Goal: Task Accomplishment & Management: Manage account settings

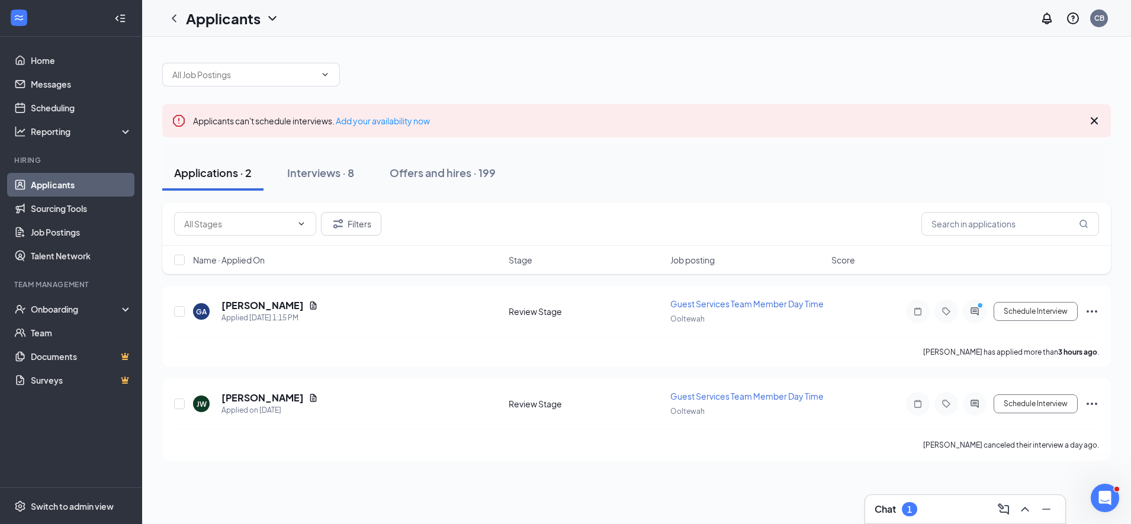
click at [1094, 121] on icon "Cross" at bounding box center [1094, 120] width 7 height 7
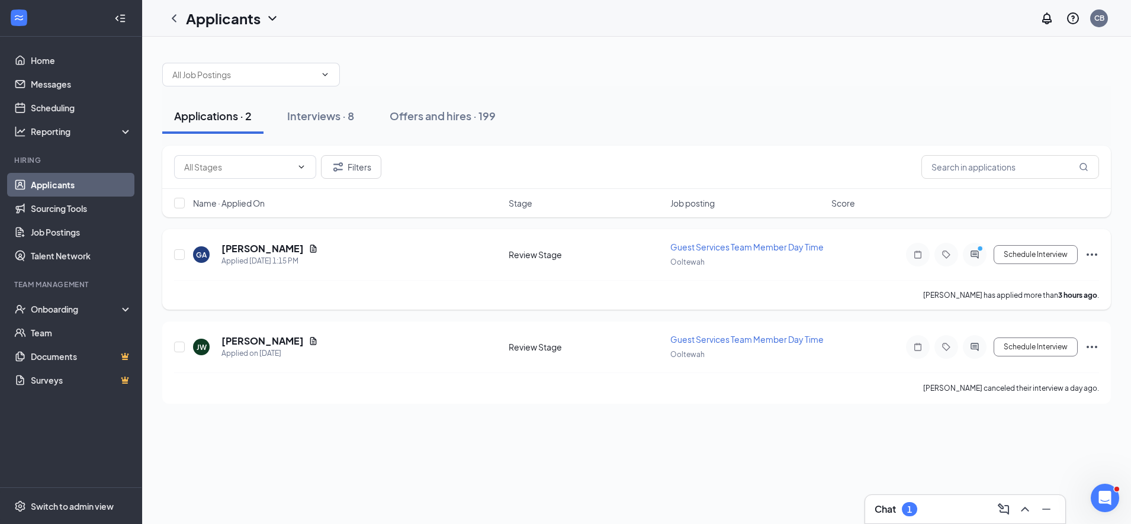
click at [970, 254] on icon "ActiveChat" at bounding box center [975, 254] width 14 height 9
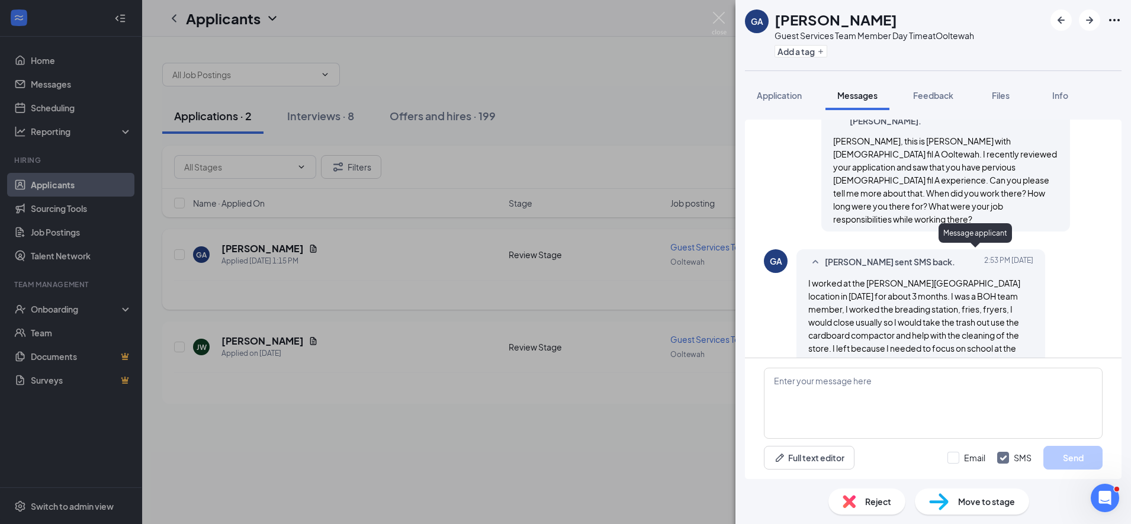
scroll to position [268, 0]
click at [783, 105] on button "Application" at bounding box center [779, 96] width 69 height 30
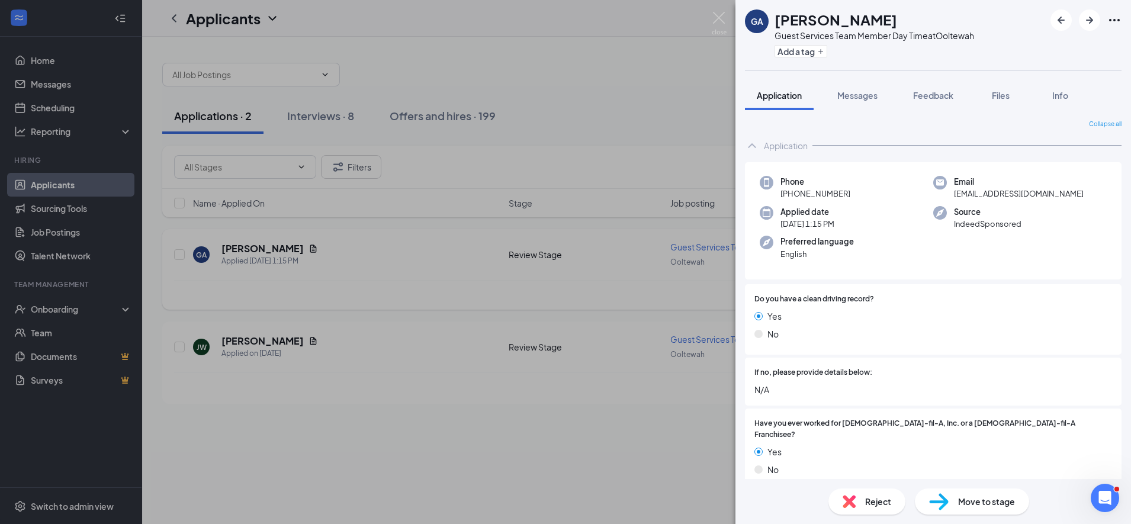
click at [595, 266] on div "GA Graham Able Guest Services Team Member Day Time at Ooltewah Add a tag Applic…" at bounding box center [565, 262] width 1131 height 524
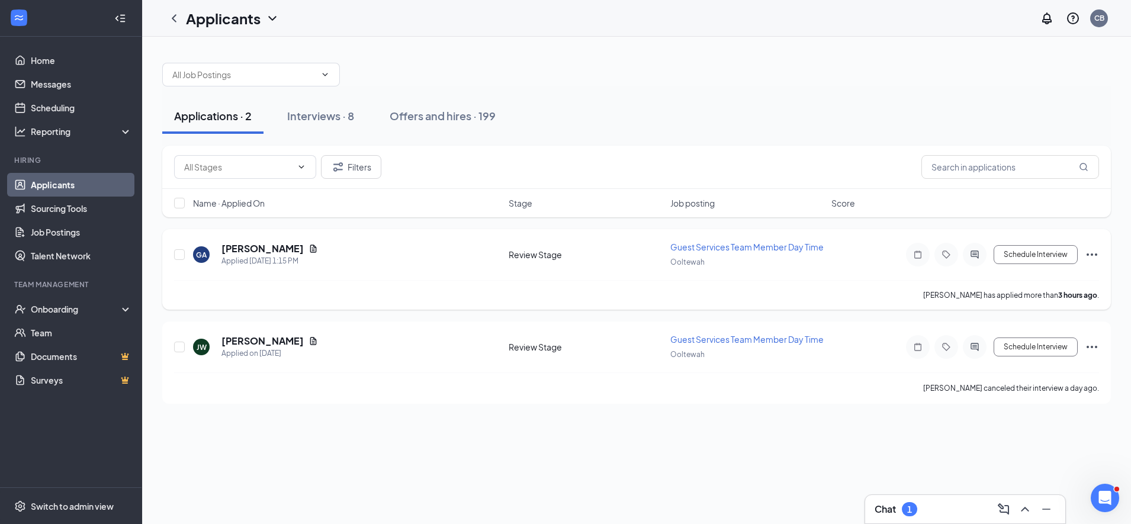
click at [968, 257] on icon "ActiveChat" at bounding box center [975, 254] width 14 height 9
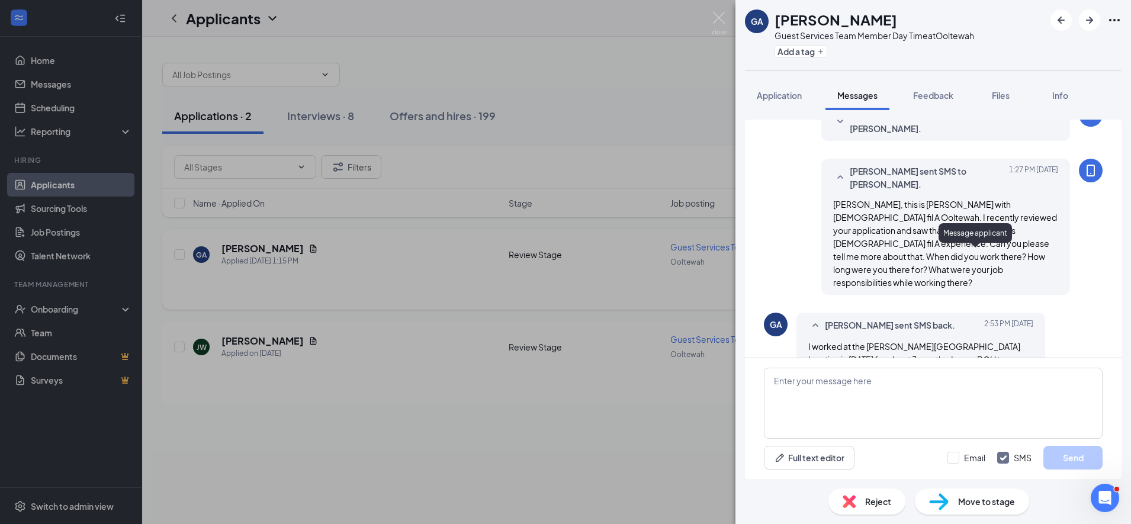
scroll to position [268, 0]
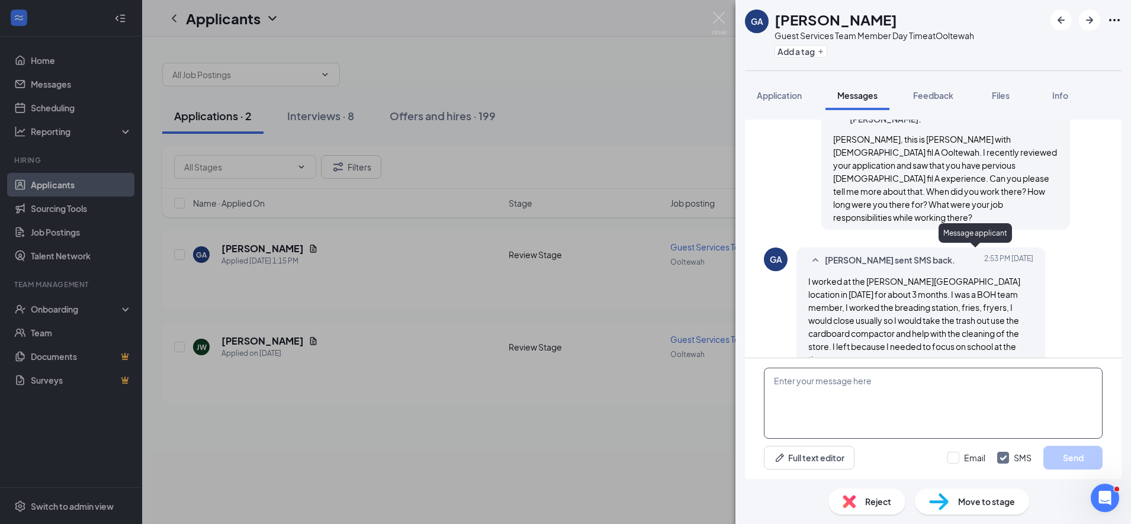
click at [791, 386] on textarea at bounding box center [933, 403] width 339 height 71
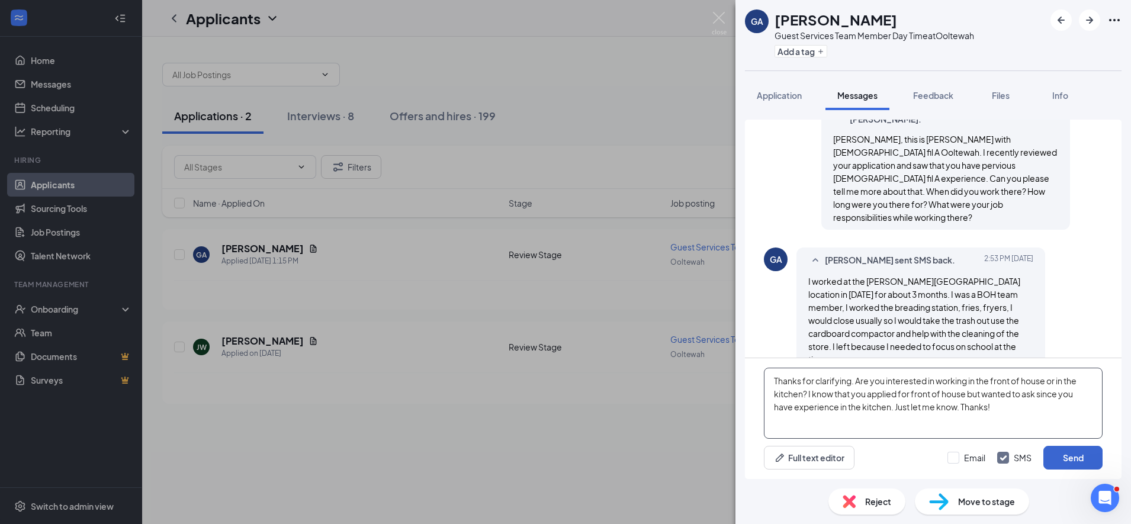
type textarea "Thanks for clarifying. Are you interested in working in the front of house or i…"
click at [1067, 461] on button "Send" at bounding box center [1073, 458] width 59 height 24
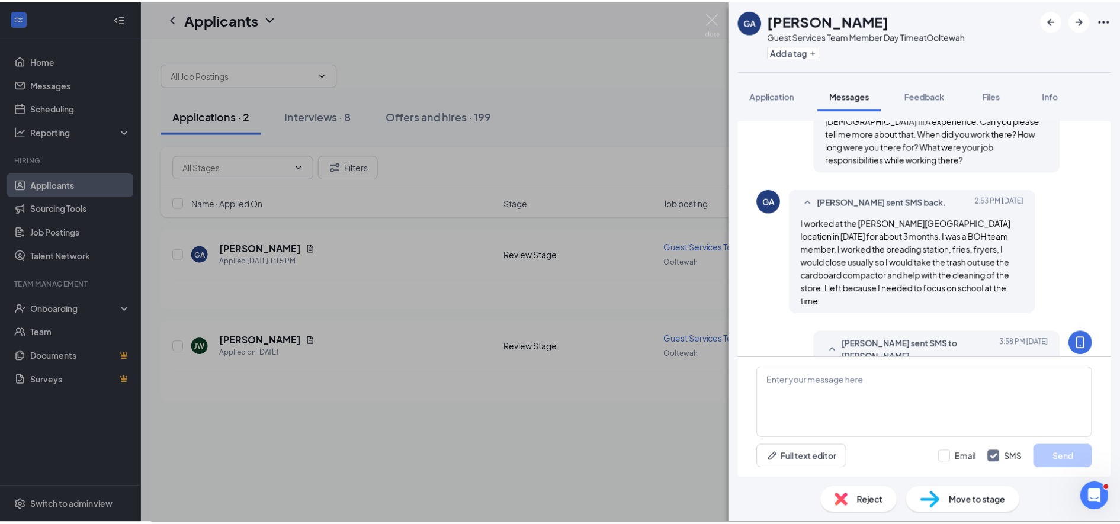
scroll to position [383, 0]
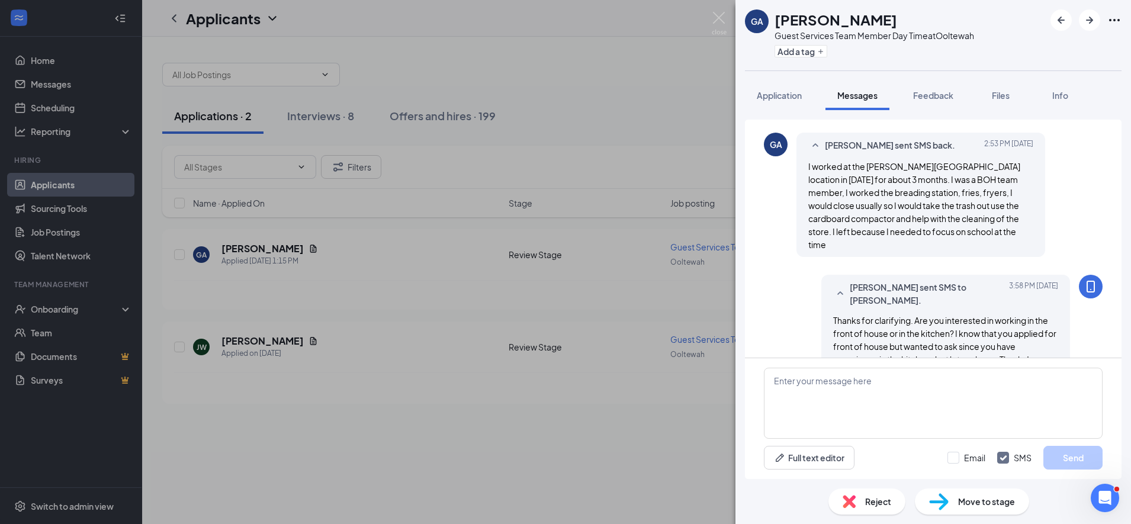
click at [617, 272] on div "GA Graham Able Guest Services Team Member Day Time at Ooltewah Add a tag Applic…" at bounding box center [565, 262] width 1131 height 524
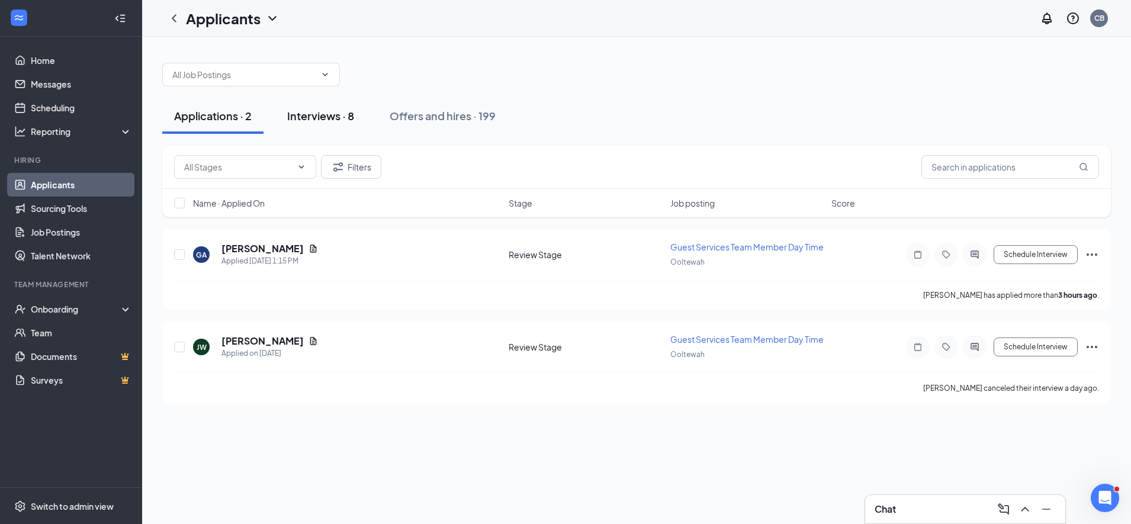
click at [325, 121] on div "Interviews · 8" at bounding box center [320, 115] width 67 height 15
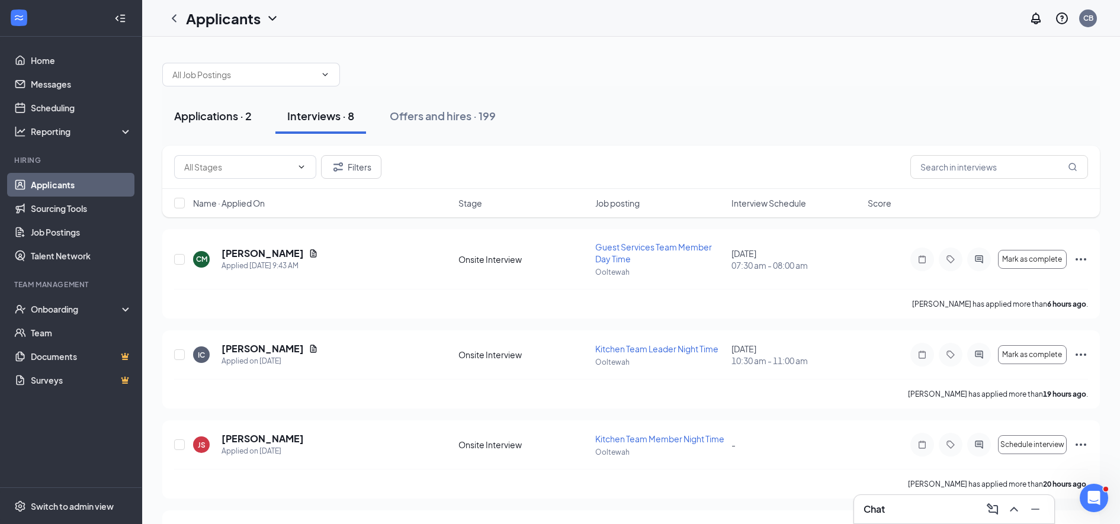
click at [220, 118] on div "Applications · 2" at bounding box center [213, 115] width 78 height 15
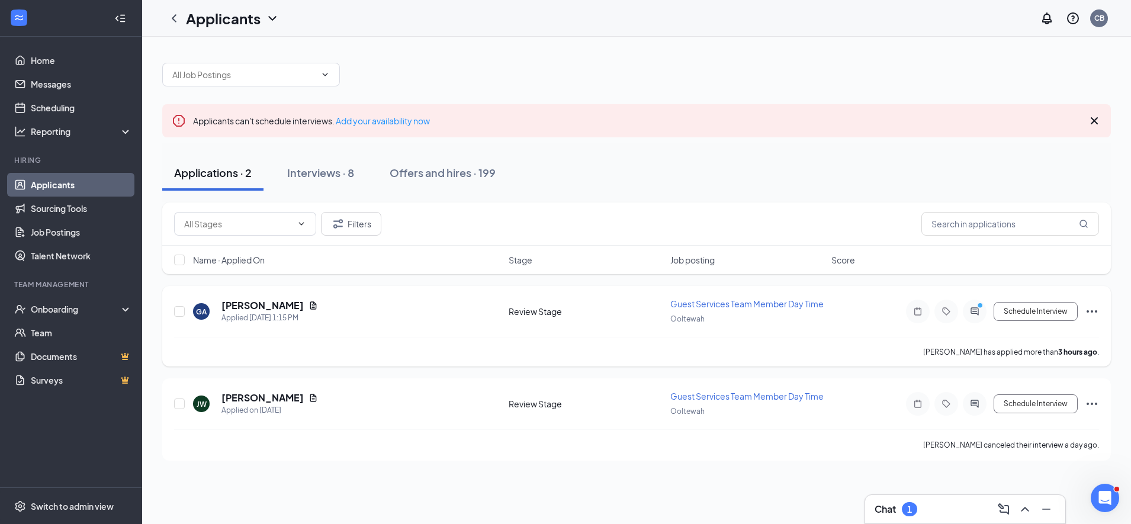
click at [972, 306] on div at bounding box center [975, 312] width 24 height 24
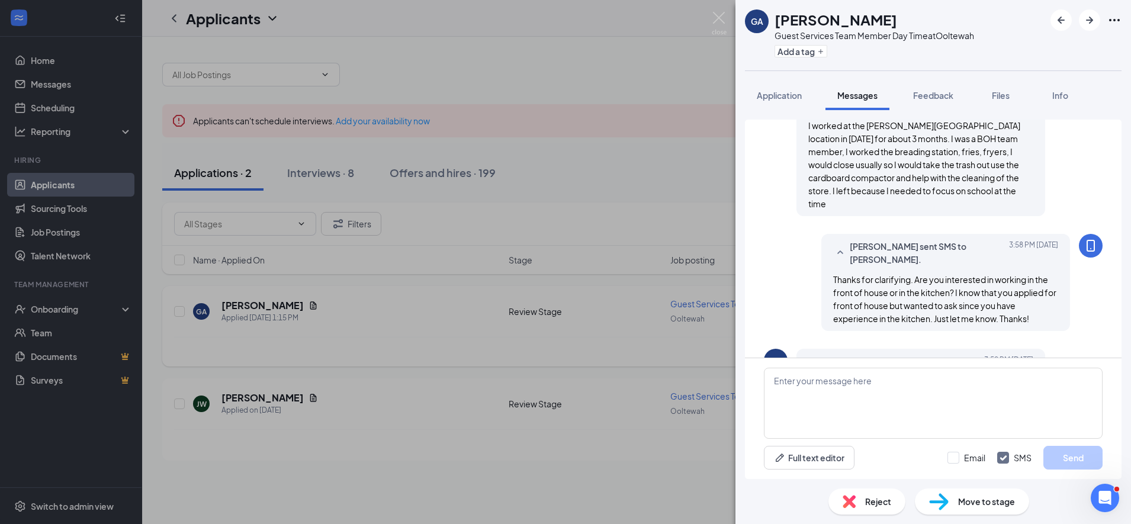
scroll to position [511, 0]
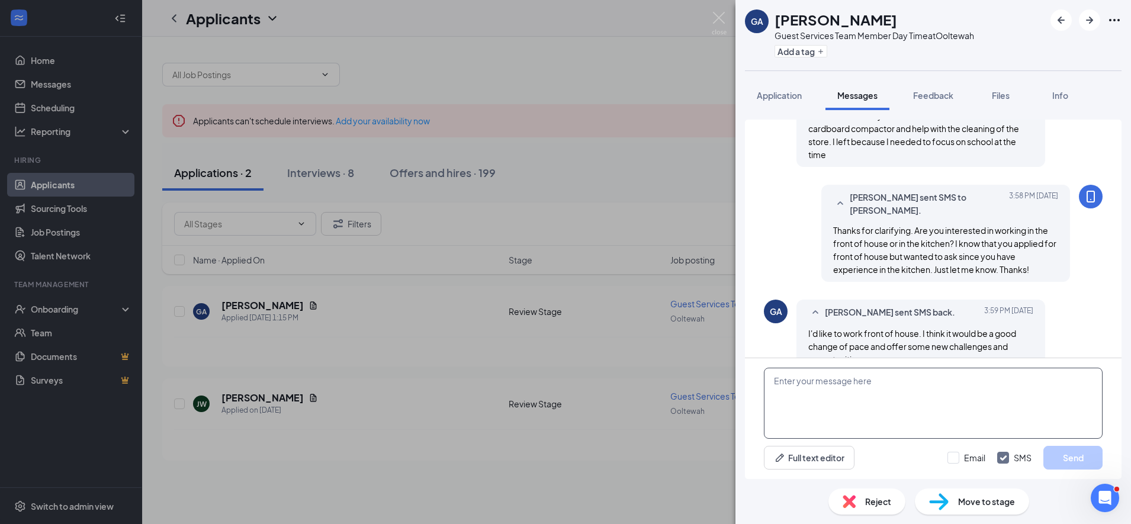
click at [785, 380] on textarea at bounding box center [933, 403] width 339 height 71
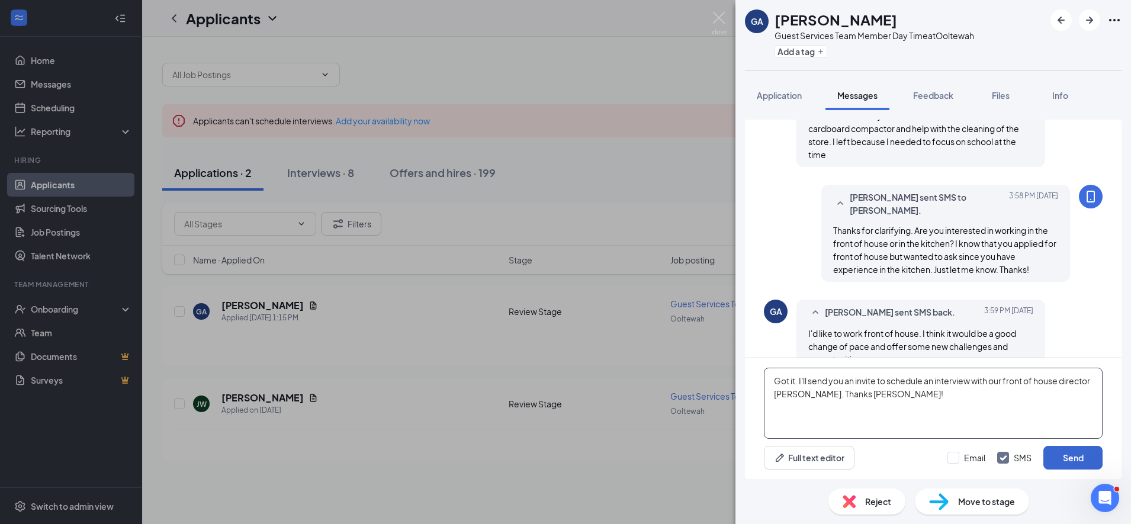
type textarea "Got it. I'll send you an invite to schedule an interview with our front of hous…"
click at [1080, 447] on button "Send" at bounding box center [1073, 458] width 59 height 24
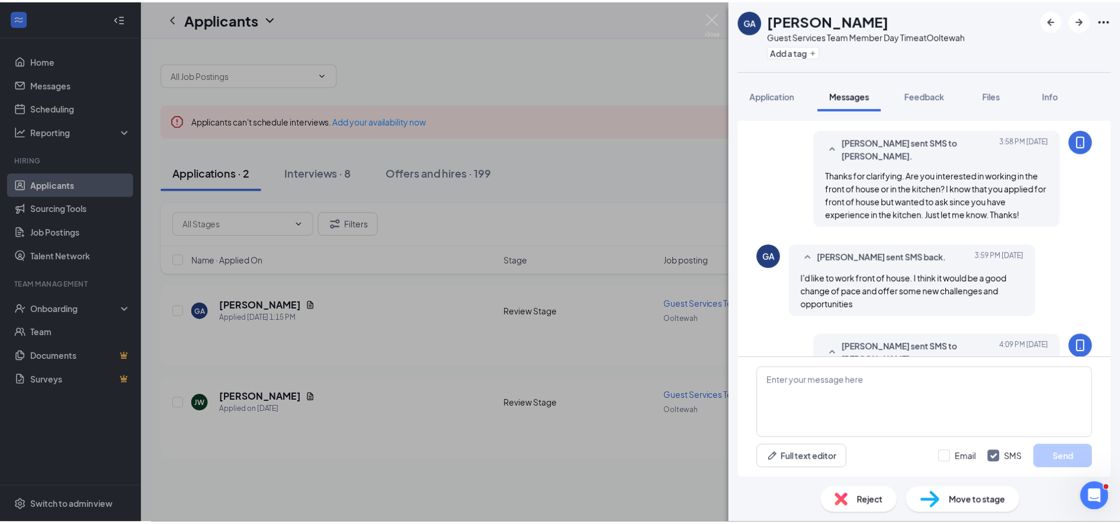
scroll to position [599, 0]
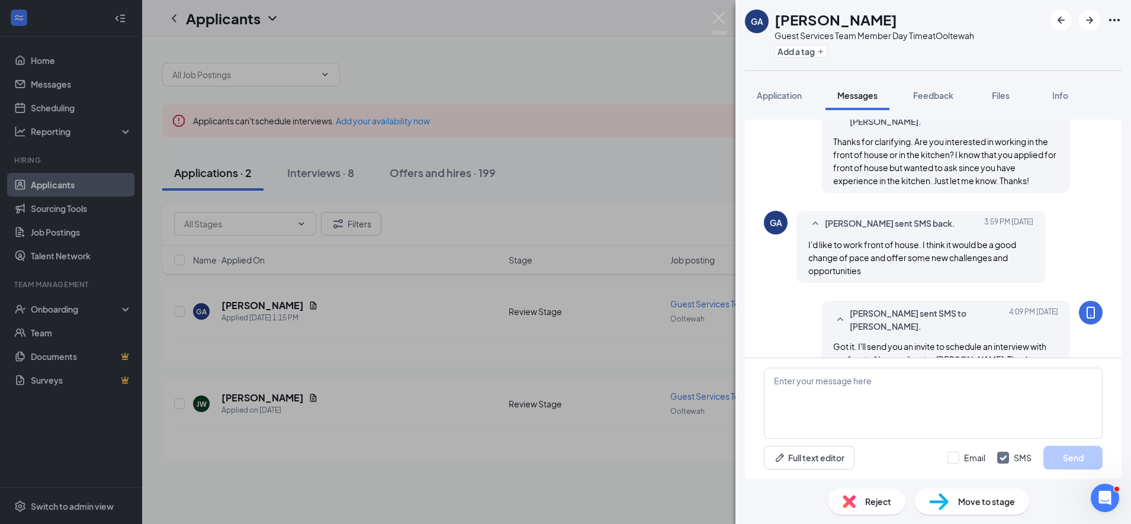
click at [434, 323] on div "GA Graham Able Guest Services Team Member Day Time at Ooltewah Add a tag Applic…" at bounding box center [565, 262] width 1131 height 524
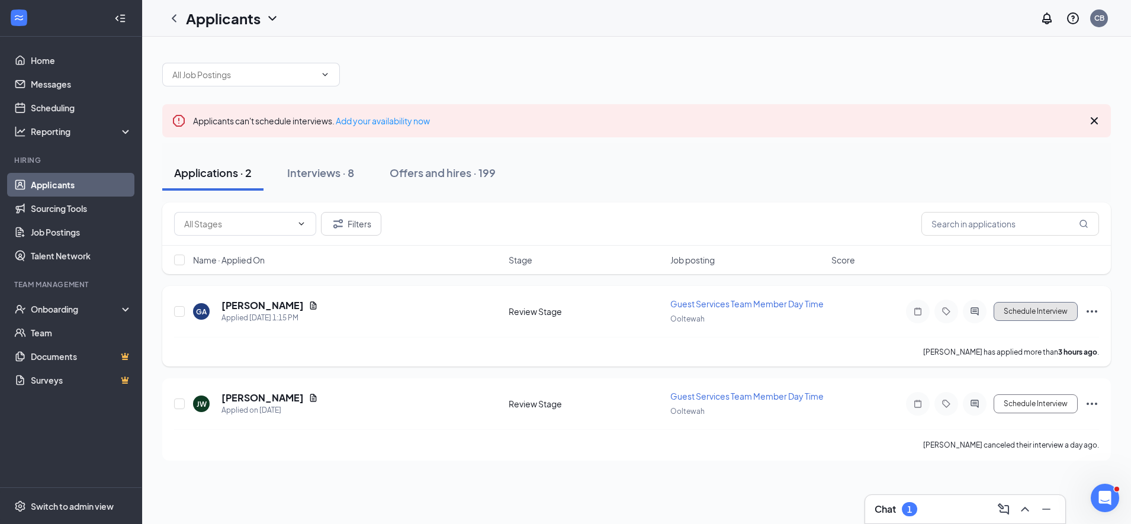
click at [1033, 307] on button "Schedule Interview" at bounding box center [1036, 311] width 84 height 19
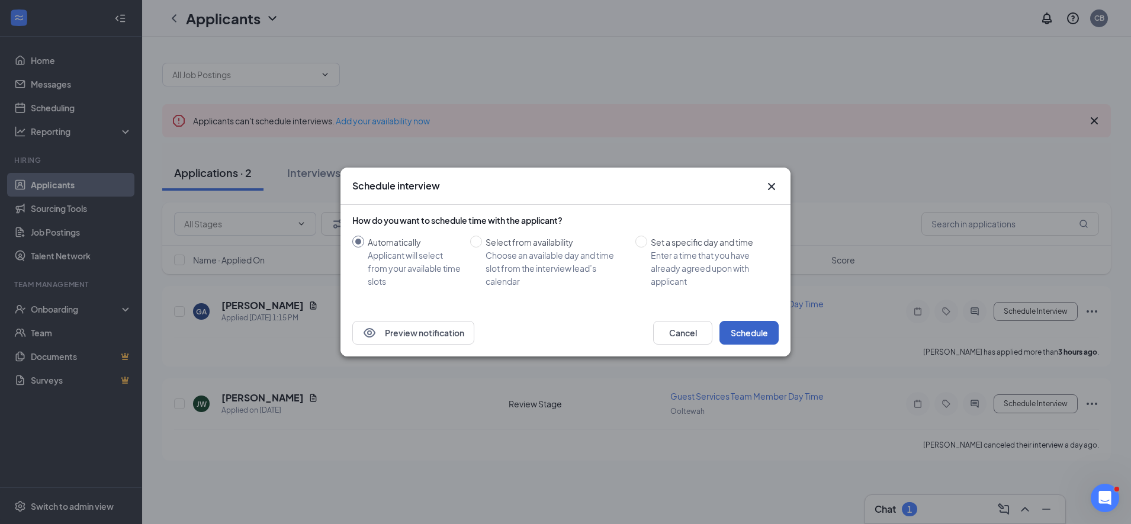
click at [756, 334] on button "Schedule" at bounding box center [749, 333] width 59 height 24
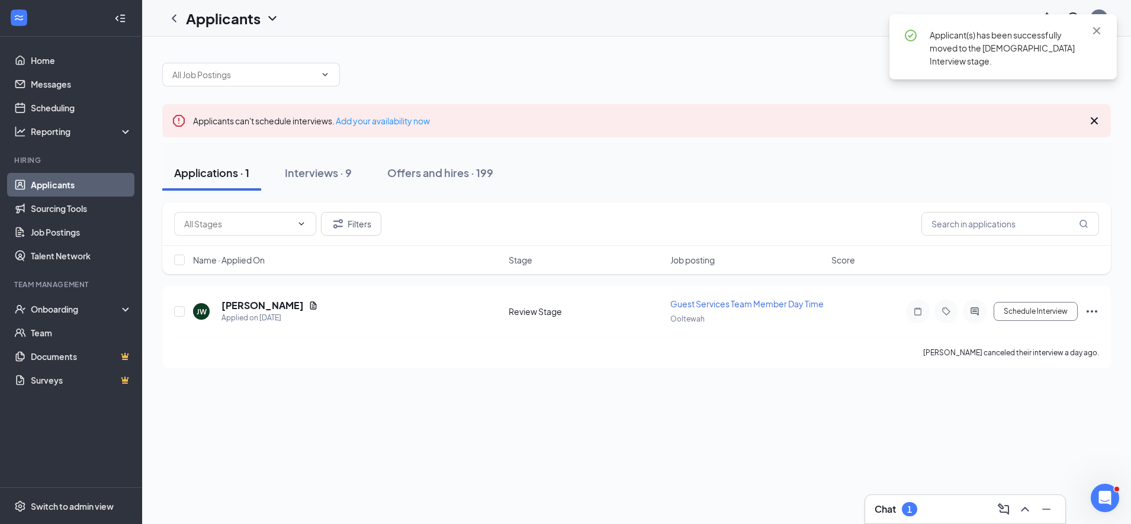
click at [1093, 116] on icon "Cross" at bounding box center [1095, 121] width 14 height 14
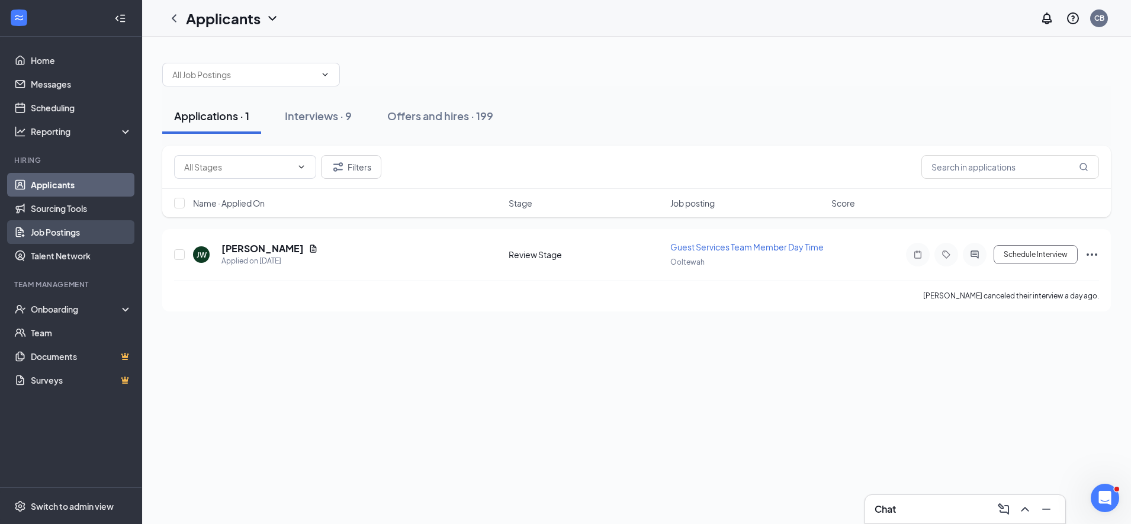
click at [49, 234] on link "Job Postings" at bounding box center [81, 232] width 101 height 24
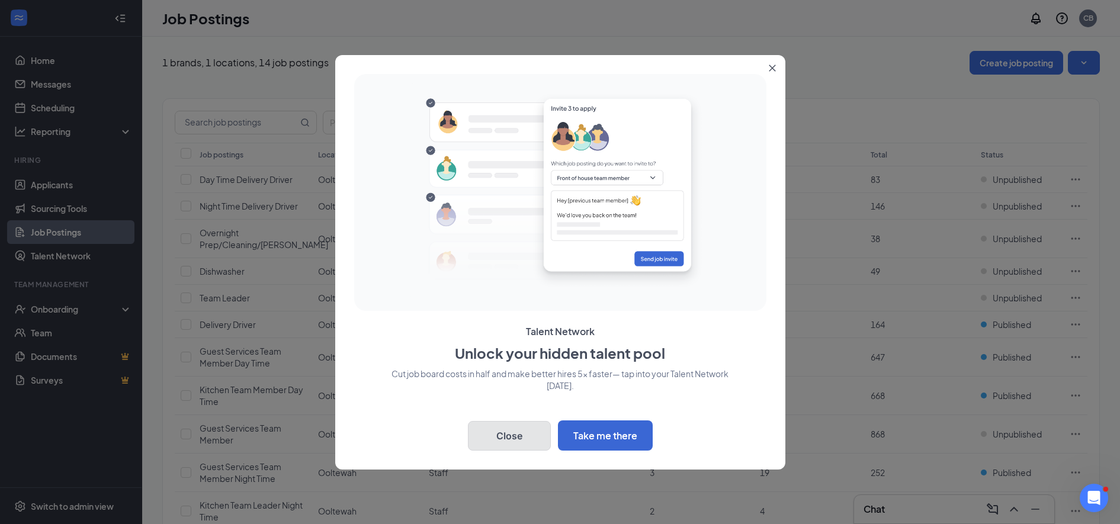
click at [512, 432] on button "Close" at bounding box center [509, 436] width 83 height 30
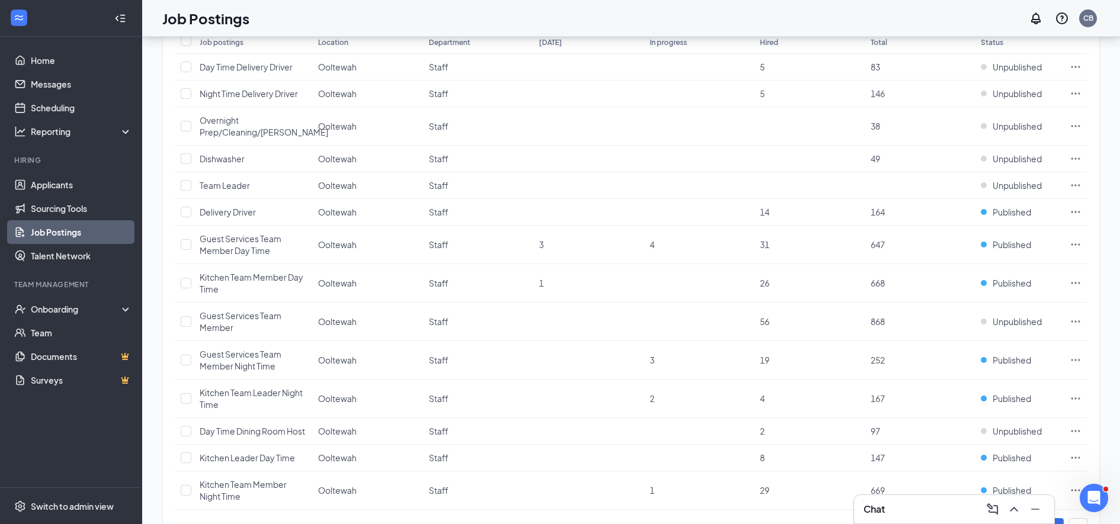
scroll to position [114, 0]
click at [232, 246] on span "Guest Services Team Member Day Time" at bounding box center [241, 243] width 82 height 23
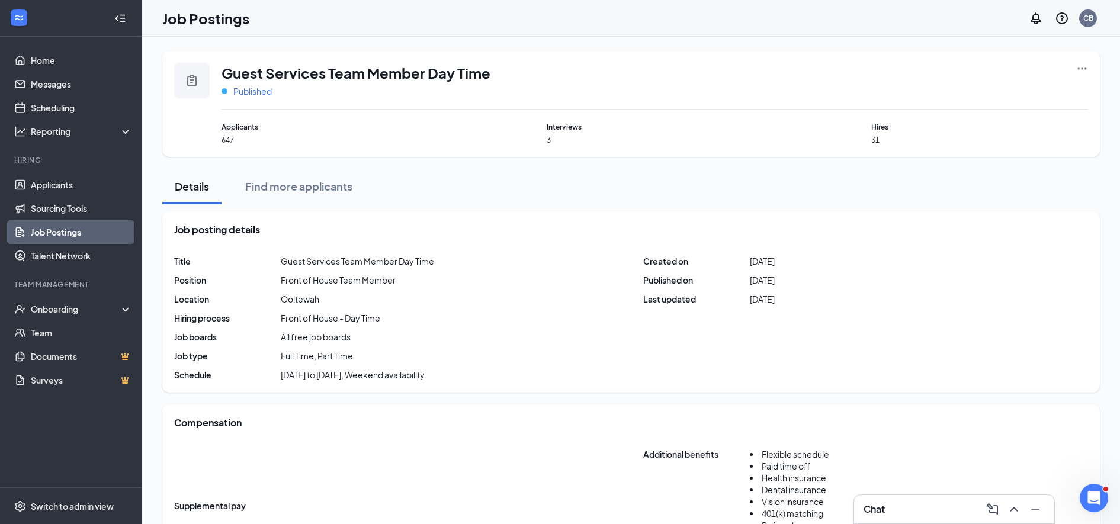
click at [248, 94] on span "Published" at bounding box center [252, 91] width 39 height 12
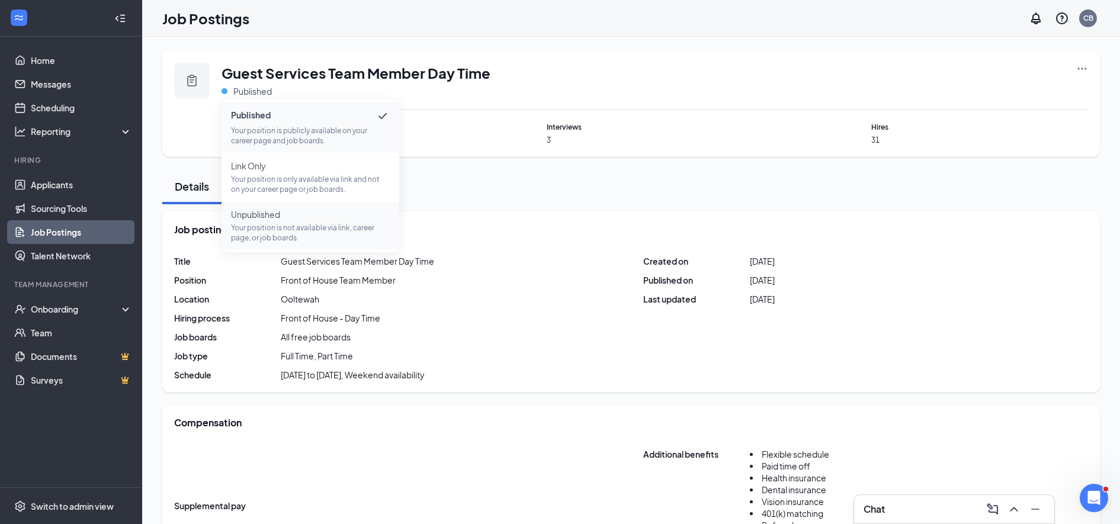
click at [261, 222] on span "Unpublished Your position is not available via link, career page, or job boards." at bounding box center [310, 226] width 159 height 34
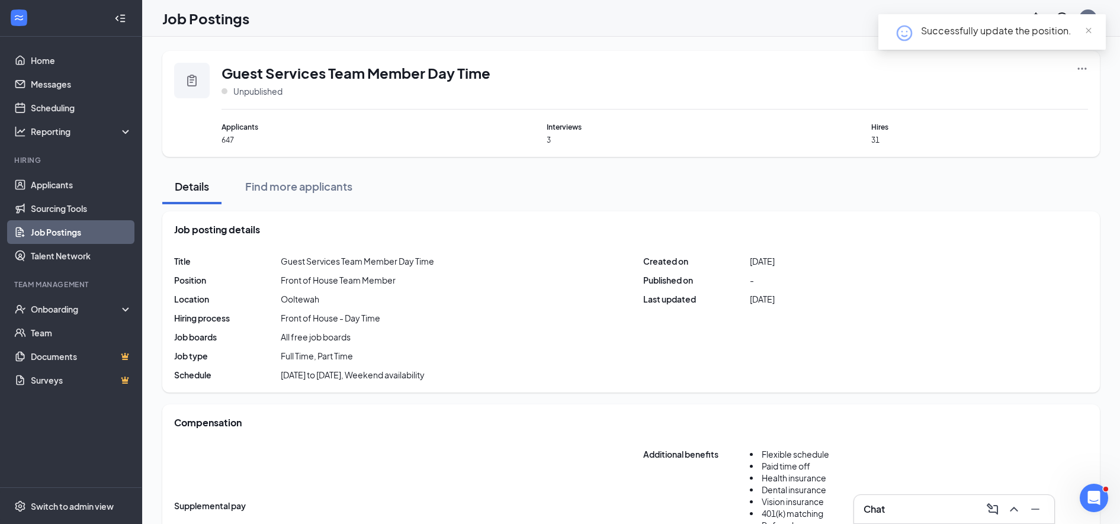
click at [55, 226] on link "Job Postings" at bounding box center [81, 232] width 101 height 24
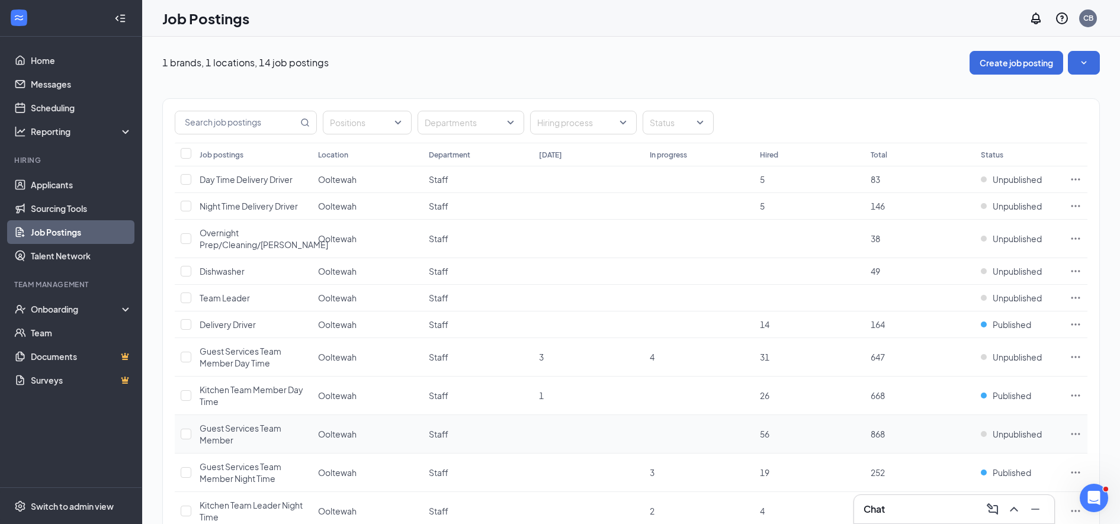
click at [248, 433] on span "Guest Services Team Member" at bounding box center [241, 434] width 82 height 23
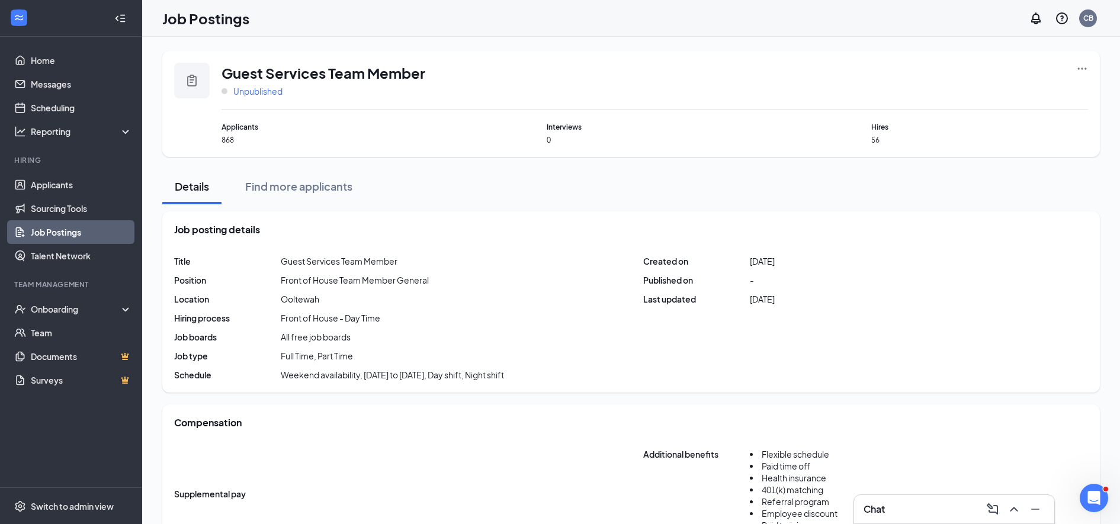
click at [255, 93] on span "Unpublished" at bounding box center [257, 91] width 49 height 12
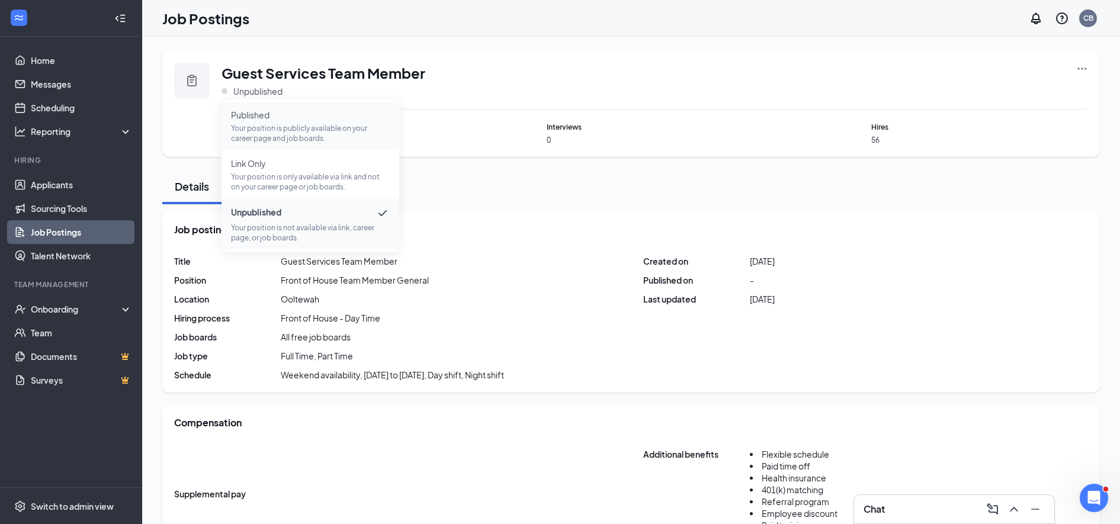
click at [249, 128] on p "Your position is publicly available on your career page and job boards." at bounding box center [310, 133] width 159 height 20
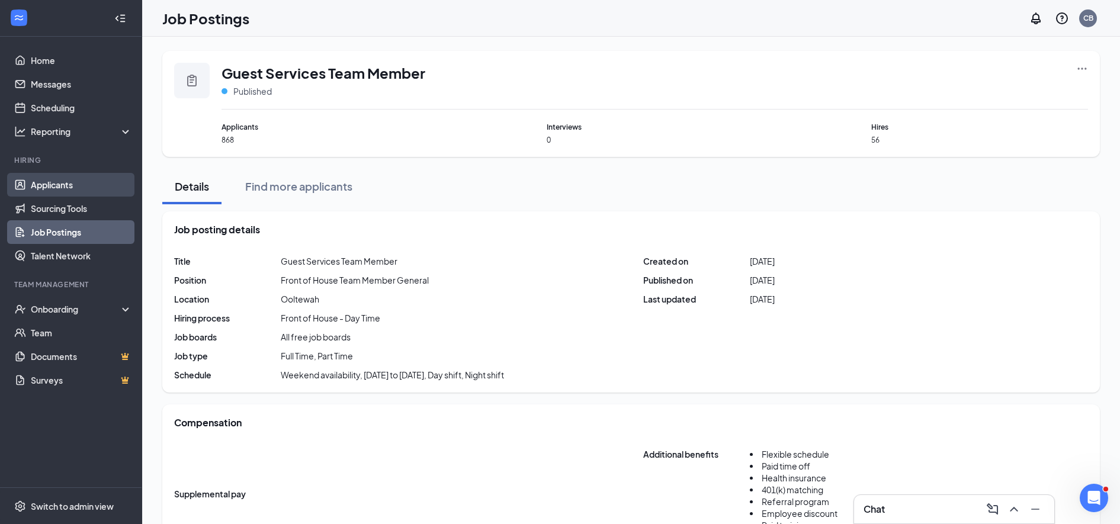
click at [53, 185] on link "Applicants" at bounding box center [81, 185] width 101 height 24
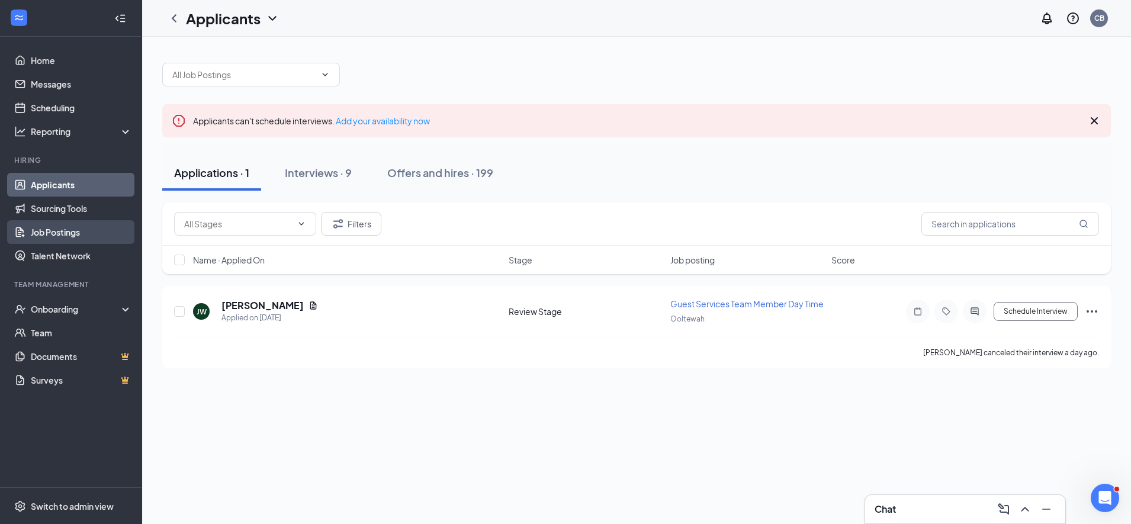
click at [53, 233] on link "Job Postings" at bounding box center [81, 232] width 101 height 24
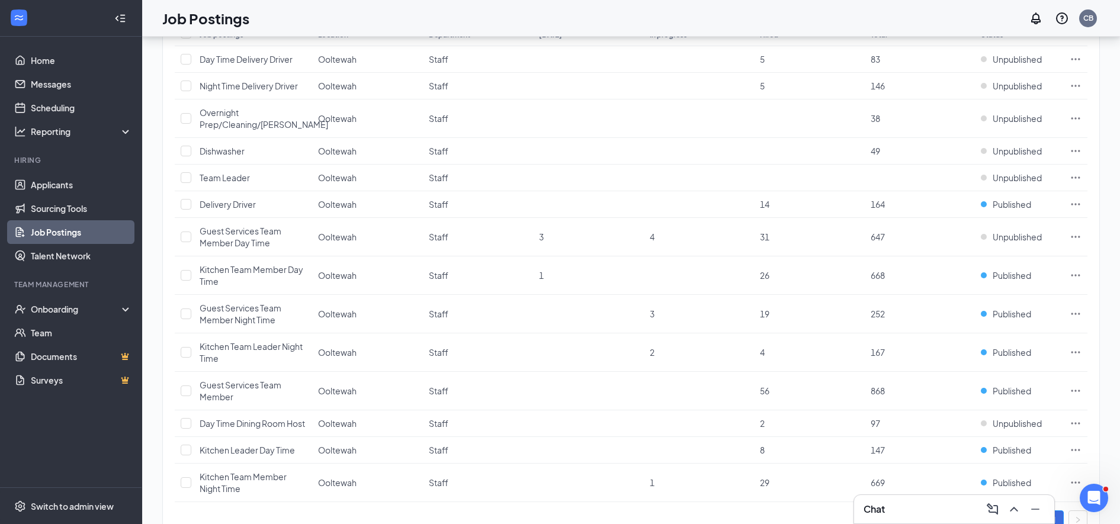
scroll to position [127, 0]
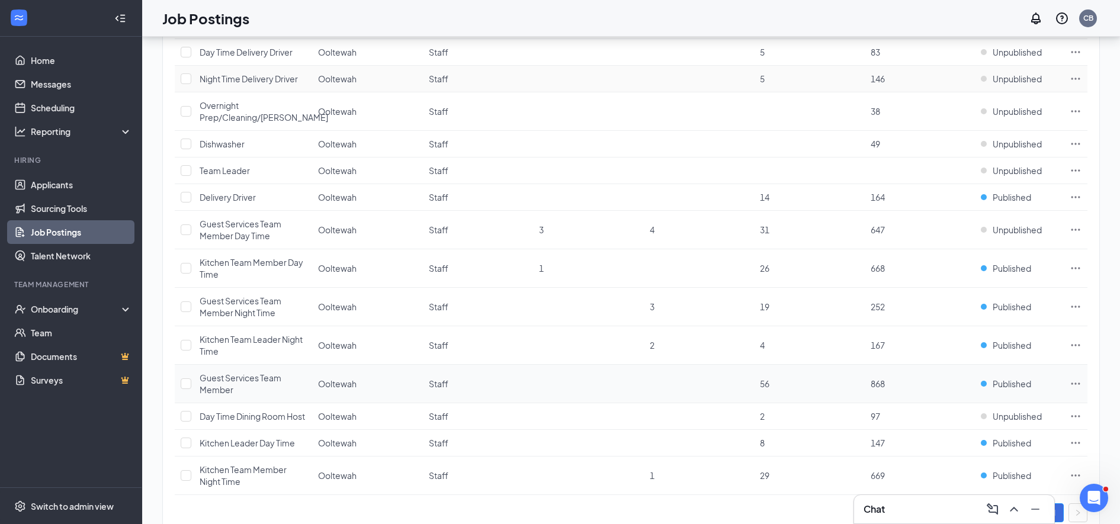
click at [221, 384] on span "Guest Services Team Member" at bounding box center [241, 384] width 82 height 23
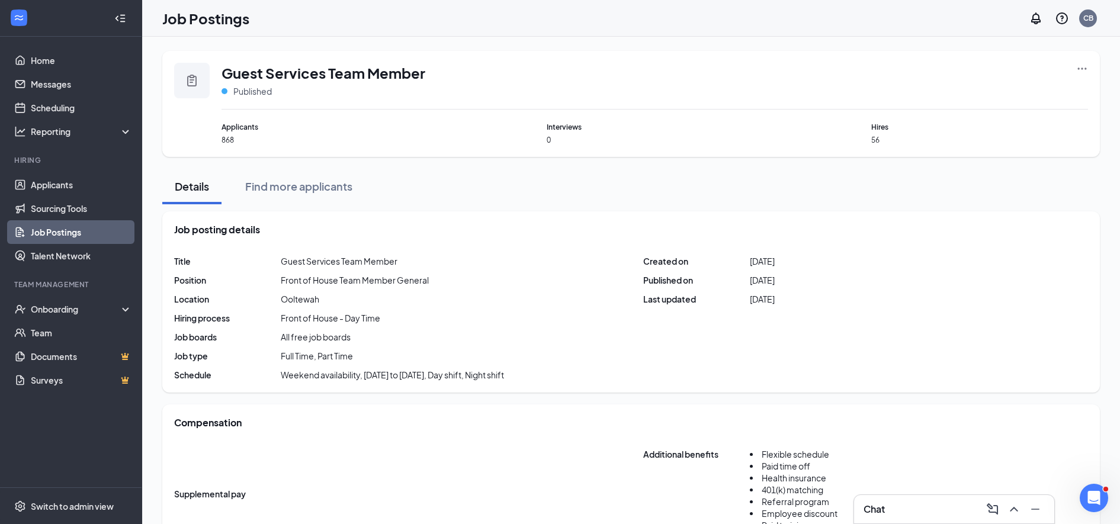
click at [188, 82] on icon "Clipboard" at bounding box center [191, 81] width 9 height 12
click at [1079, 66] on icon "Ellipses" at bounding box center [1082, 69] width 12 height 12
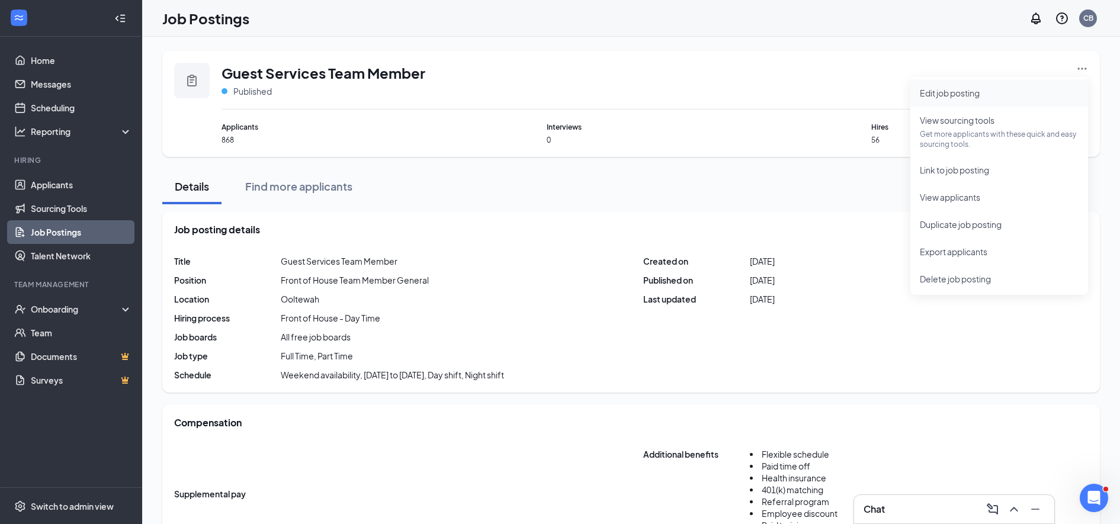
click at [937, 94] on span "Edit job posting" at bounding box center [950, 93] width 60 height 11
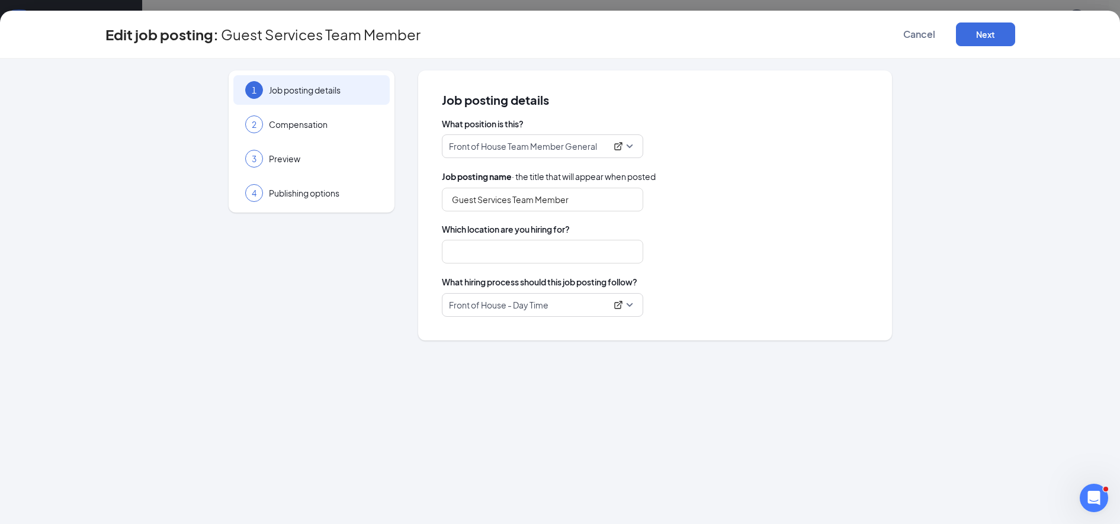
type input "Ooltewah"
click at [582, 198] on input "Guest Services Team Member" at bounding box center [542, 200] width 201 height 24
click at [453, 199] on input "Guest Services Team Member" at bounding box center [542, 200] width 201 height 24
type input "Day Time Guest Services Team Member"
click at [319, 328] on div "1 Job posting details 2 Compensation 3 Preview 4 Publishing options" at bounding box center [312, 205] width 166 height 270
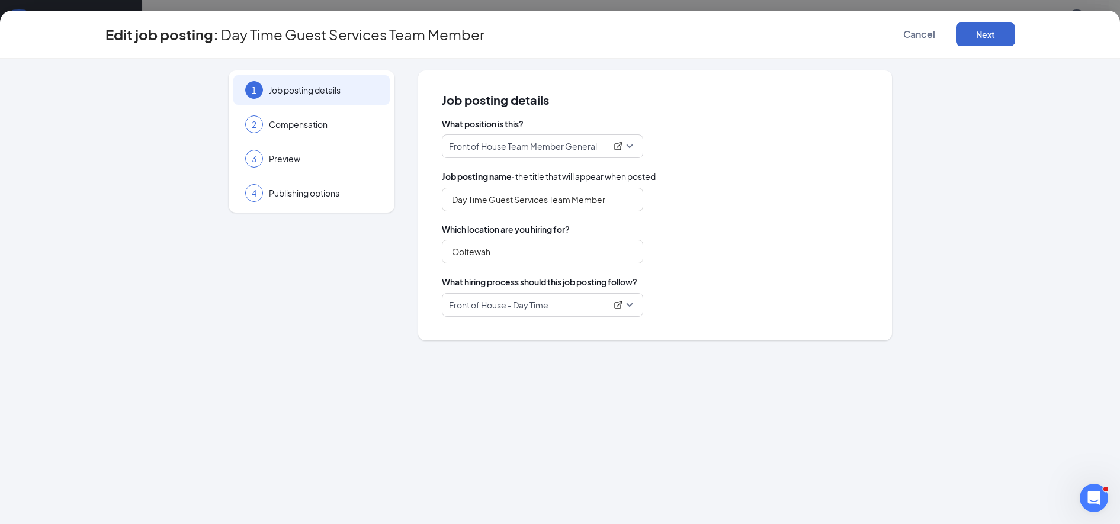
click at [983, 33] on button "Next" at bounding box center [985, 35] width 59 height 24
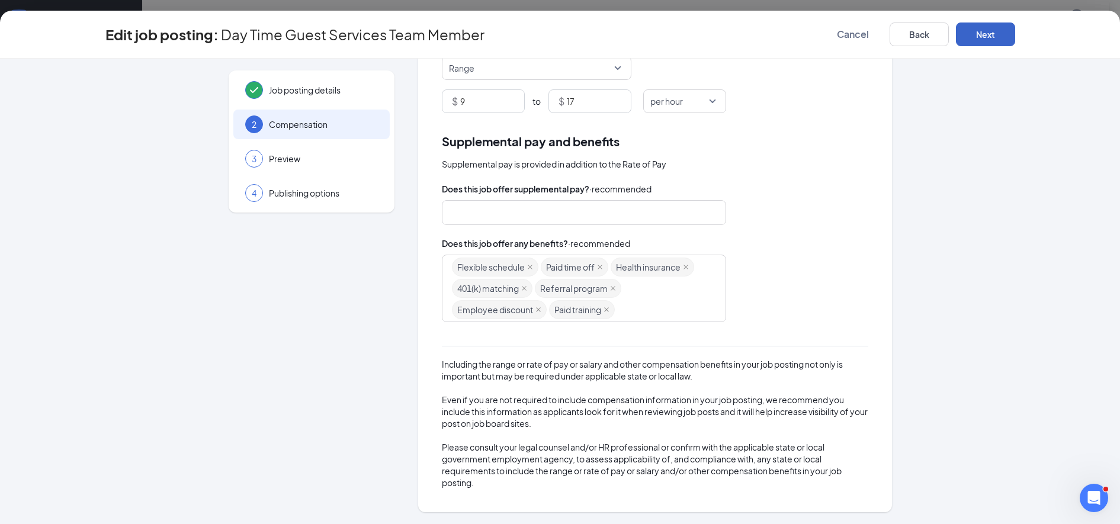
scroll to position [113, 0]
click at [574, 103] on input "17" at bounding box center [599, 101] width 64 height 23
click at [467, 102] on input "9" at bounding box center [492, 101] width 64 height 23
type input "10"
click at [579, 101] on input "17" at bounding box center [599, 101] width 64 height 23
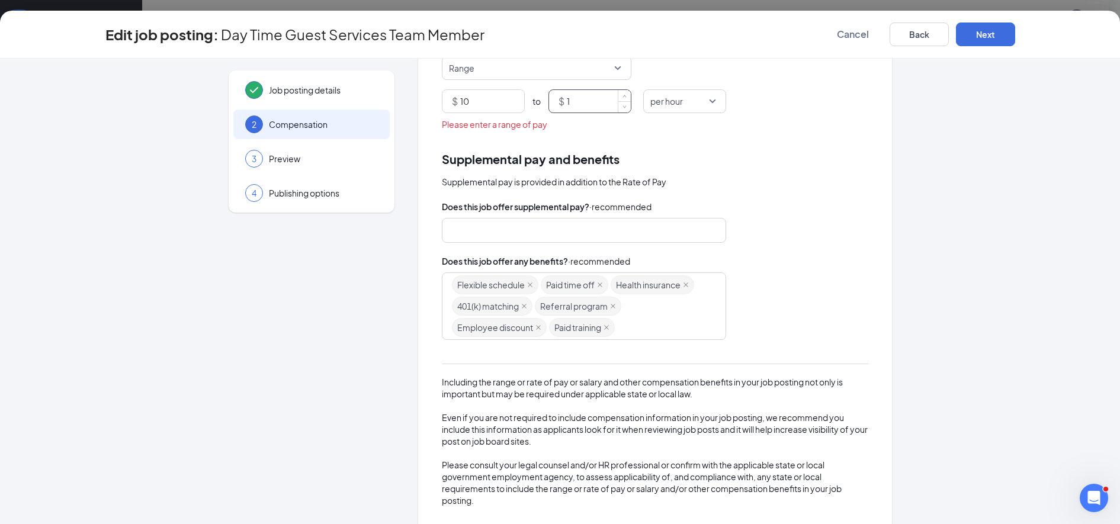
type input "16"
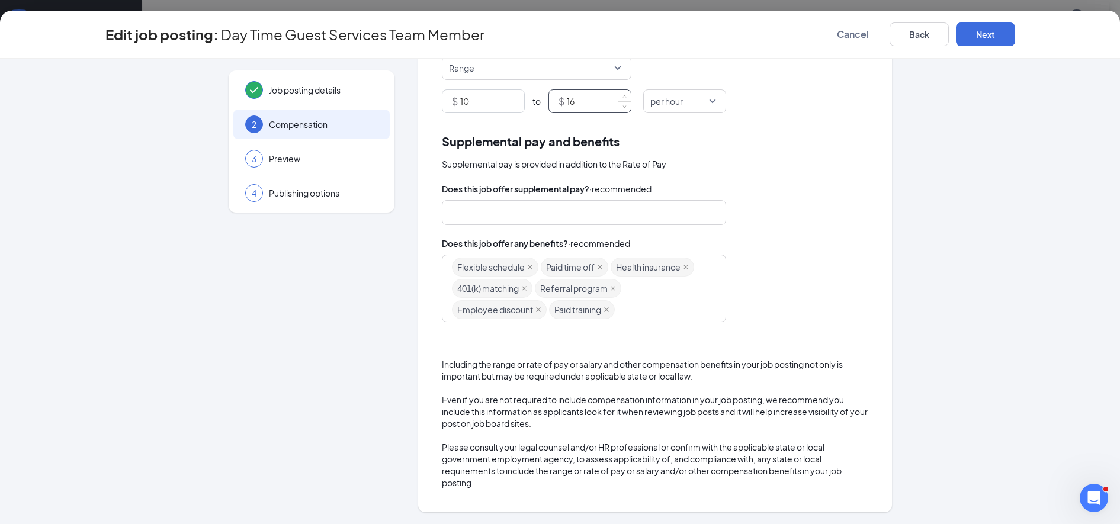
scroll to position [237, 0]
click at [990, 30] on button "Next" at bounding box center [985, 35] width 59 height 24
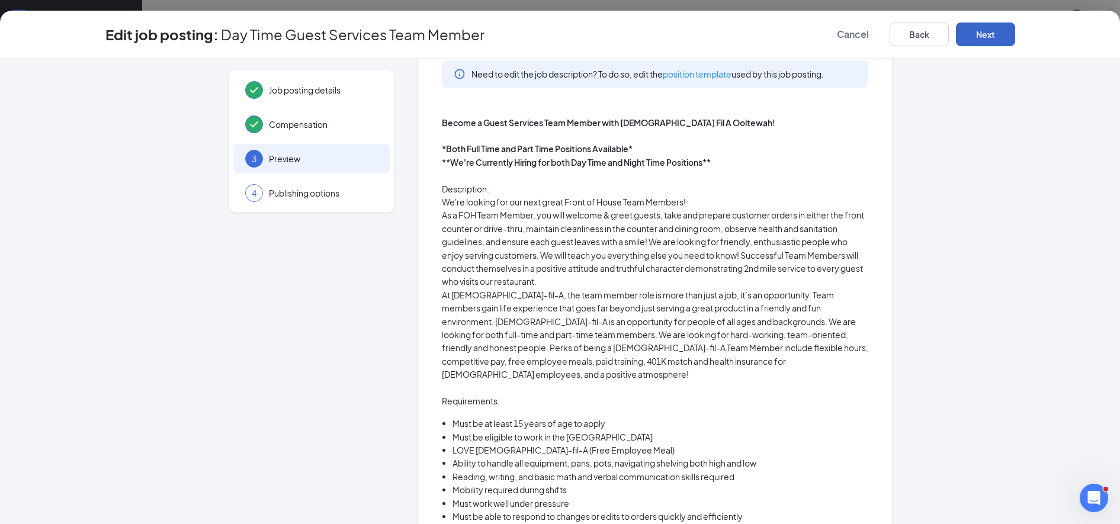
click at [976, 34] on button "Next" at bounding box center [985, 35] width 59 height 24
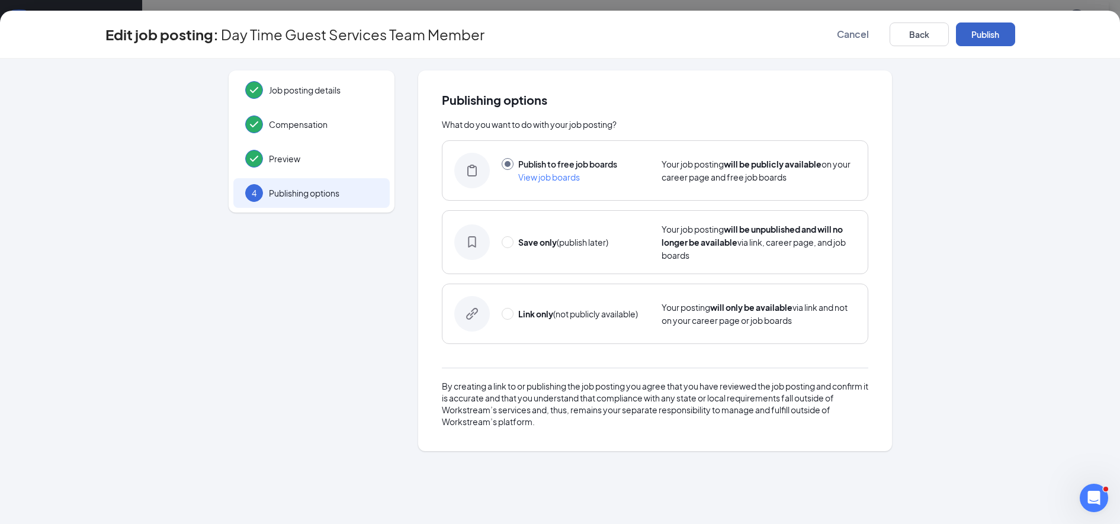
click at [980, 41] on button "Publish" at bounding box center [985, 35] width 59 height 24
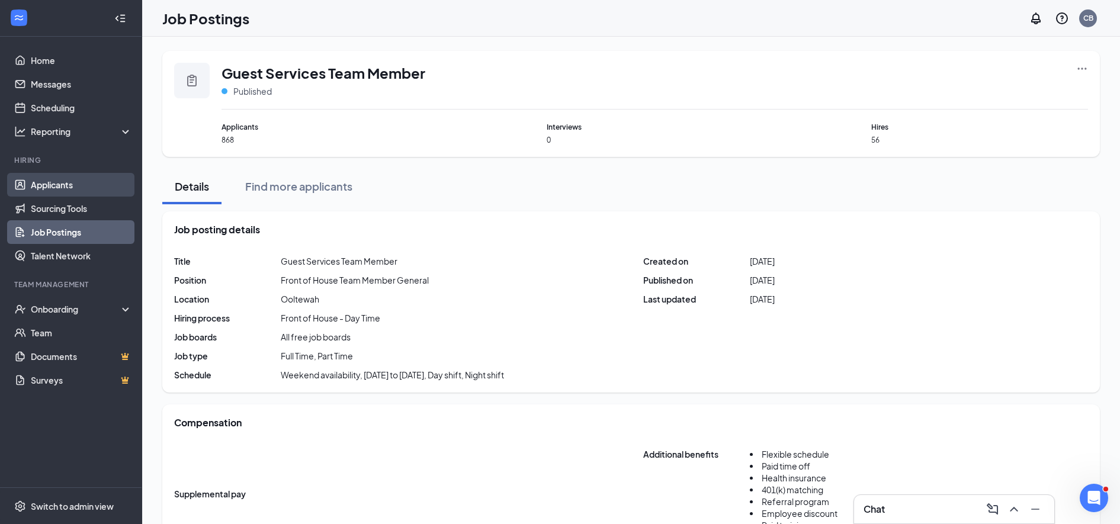
click at [49, 193] on link "Applicants" at bounding box center [81, 185] width 101 height 24
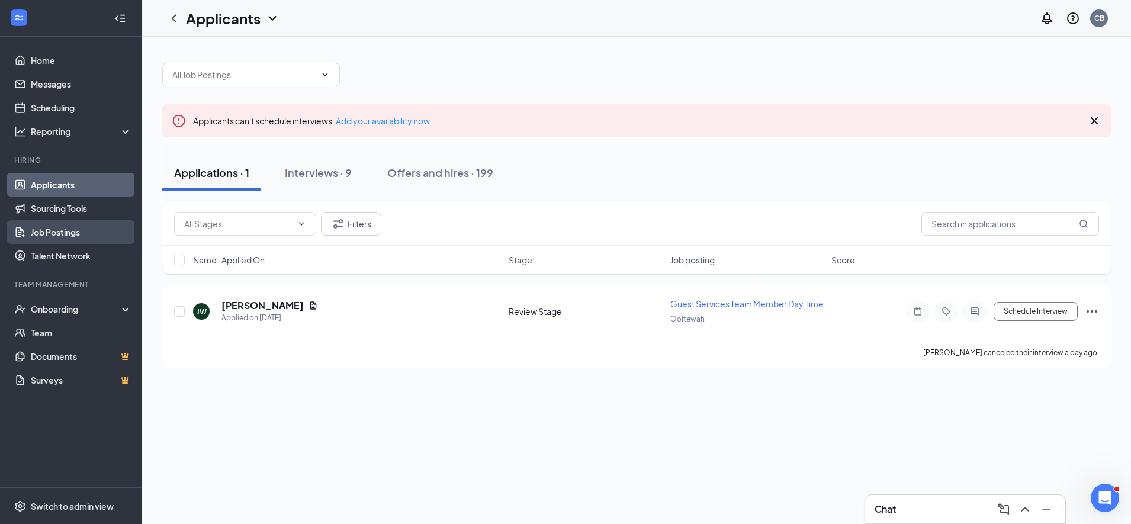
click at [46, 235] on link "Job Postings" at bounding box center [81, 232] width 101 height 24
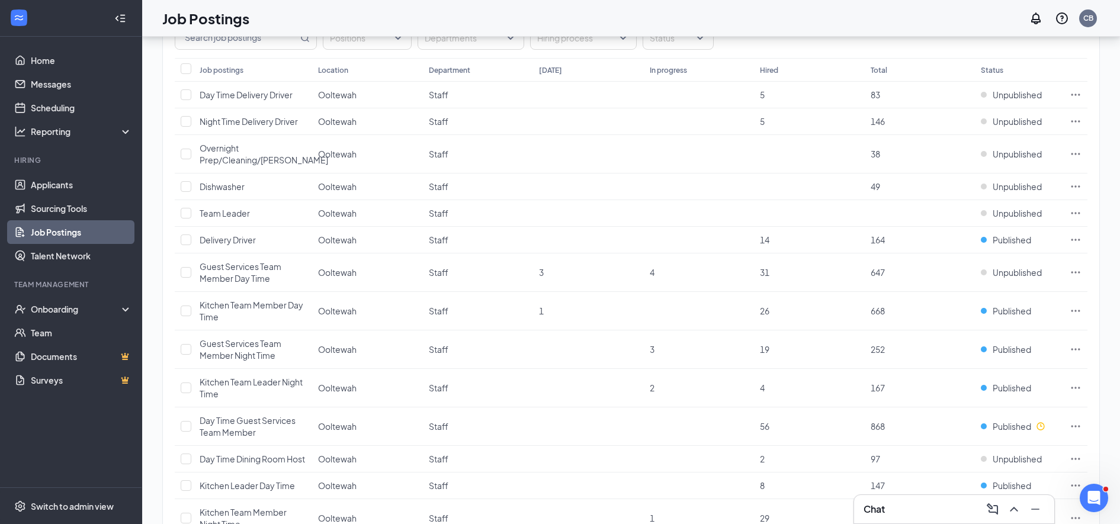
scroll to position [89, 0]
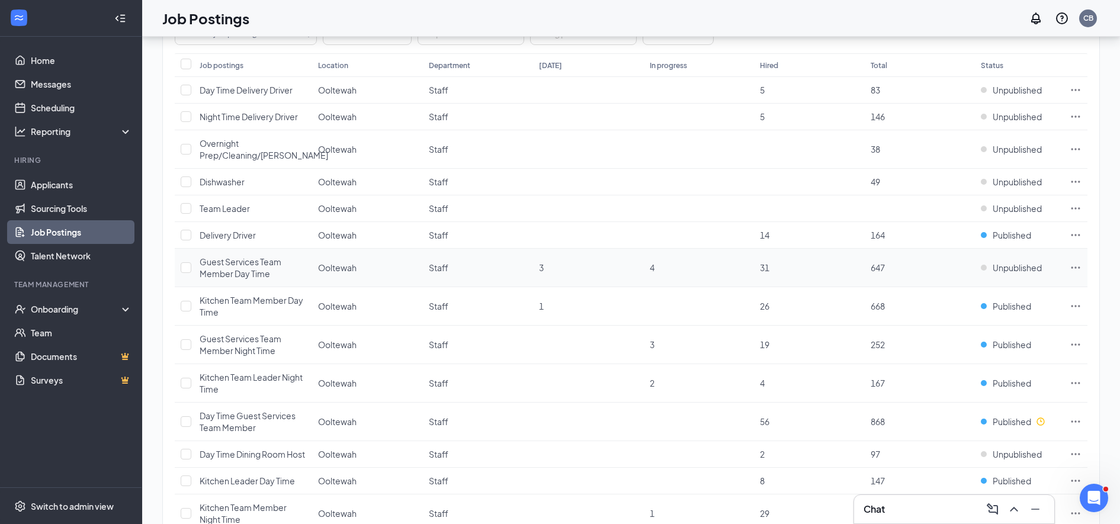
click at [214, 270] on span "Guest Services Team Member Day Time" at bounding box center [241, 267] width 82 height 23
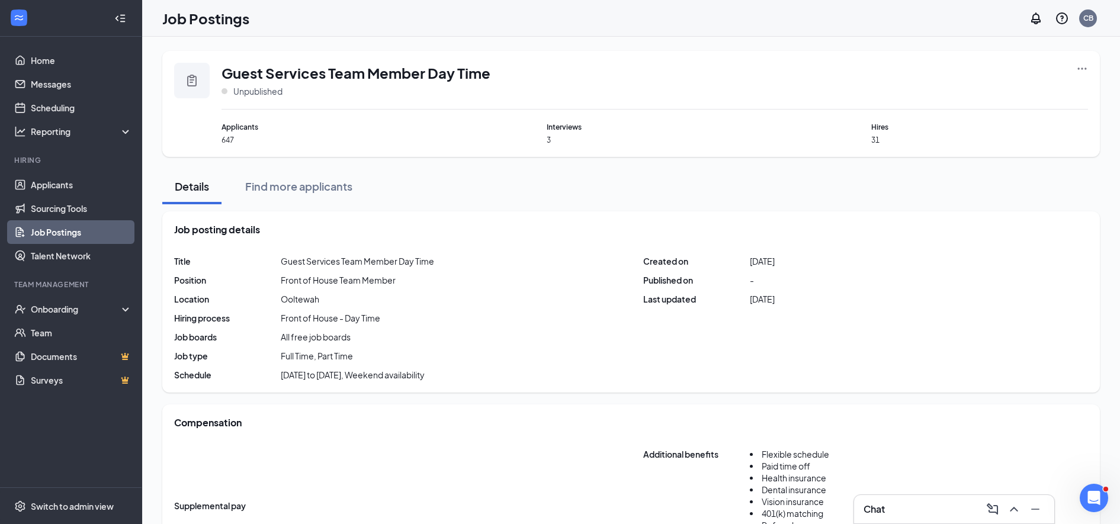
click at [1081, 69] on icon "Ellipses" at bounding box center [1082, 69] width 12 height 12
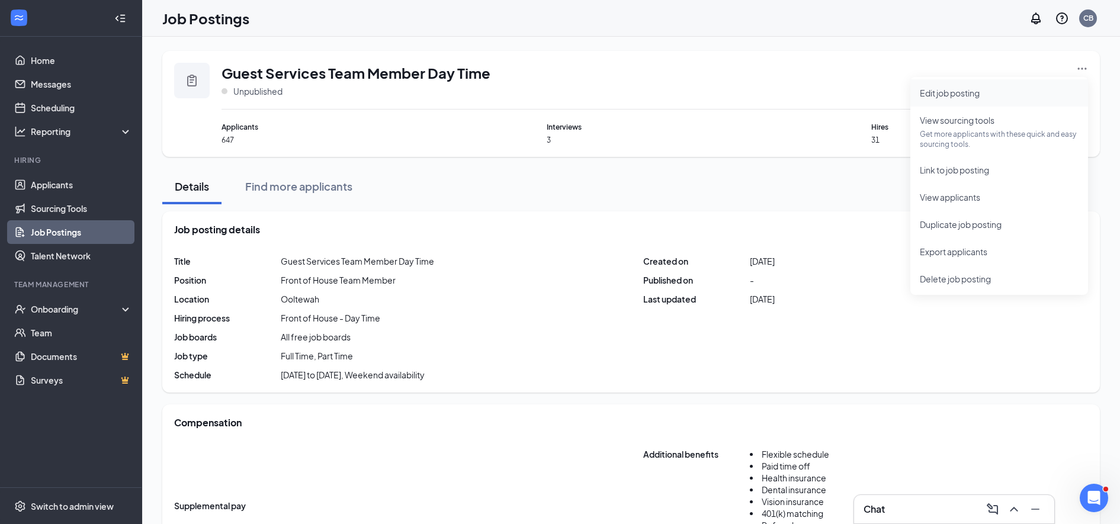
click at [943, 92] on span "Edit job posting" at bounding box center [950, 93] width 60 height 11
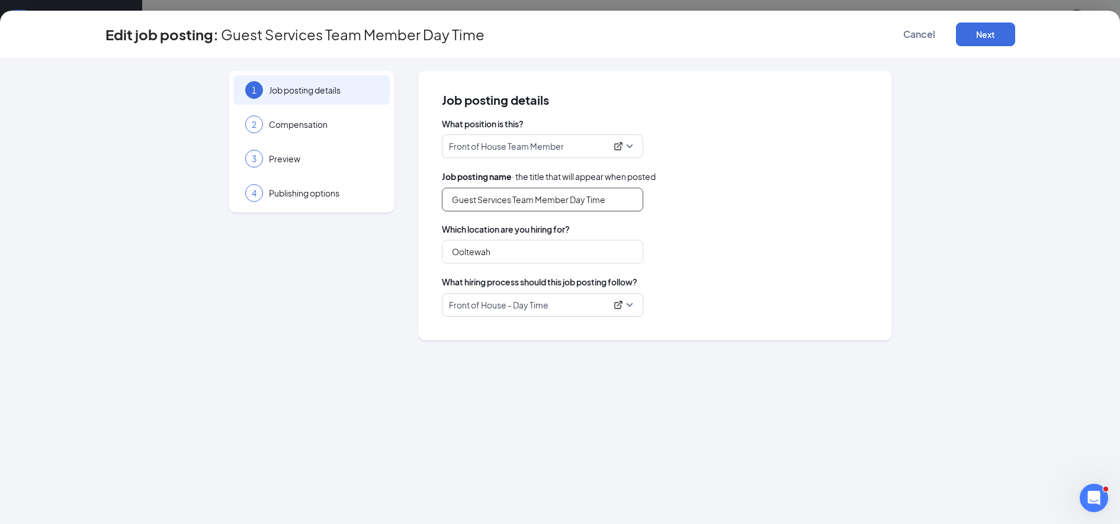
click at [603, 201] on input "Guest Services Team Member Day Time" at bounding box center [542, 200] width 201 height 24
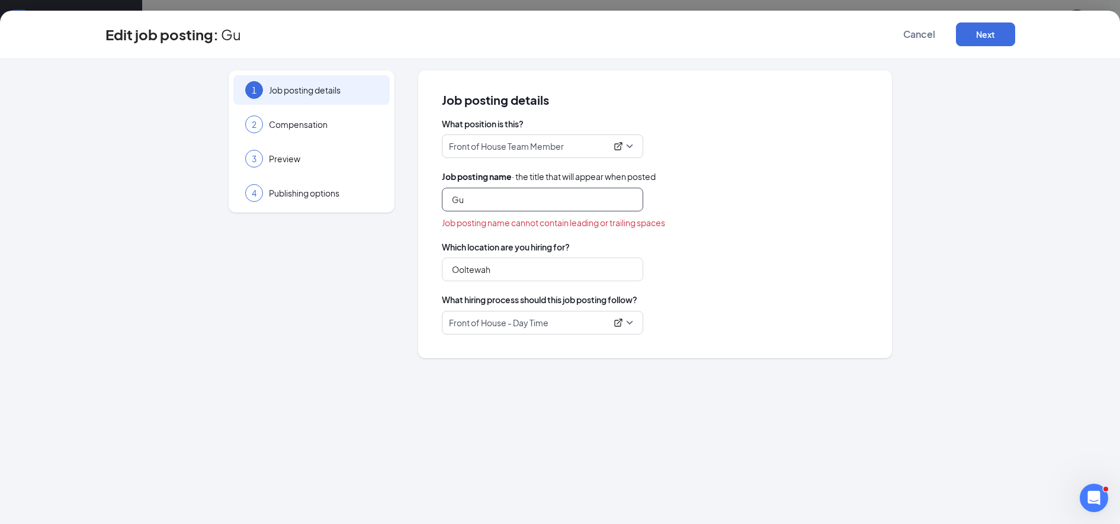
type input "G"
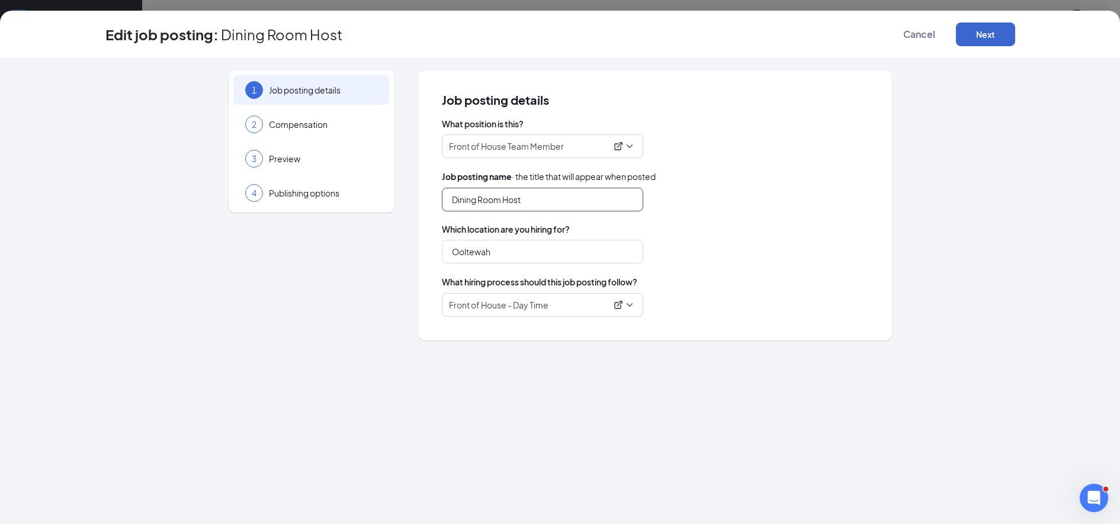
type input "Dining Room Host"
click at [979, 43] on button "Next" at bounding box center [985, 35] width 59 height 24
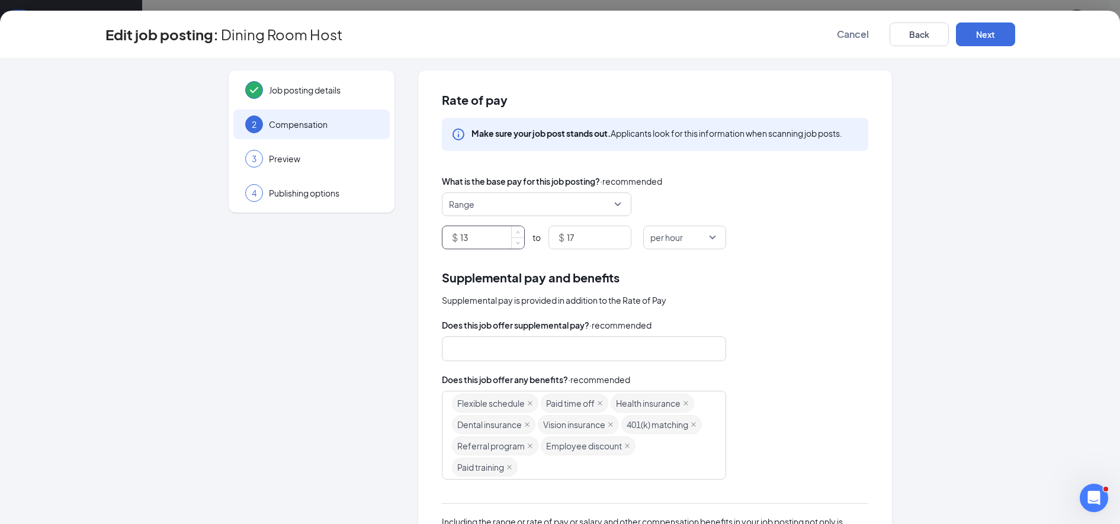
click at [478, 235] on input "13" at bounding box center [492, 237] width 64 height 23
type input "10"
click at [577, 239] on input "17" at bounding box center [599, 237] width 64 height 23
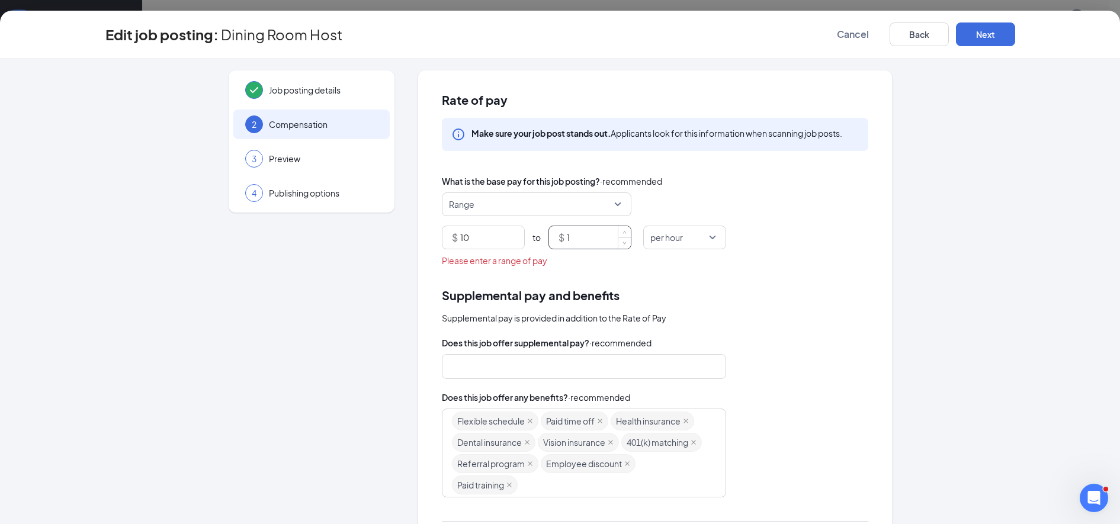
type input "15"
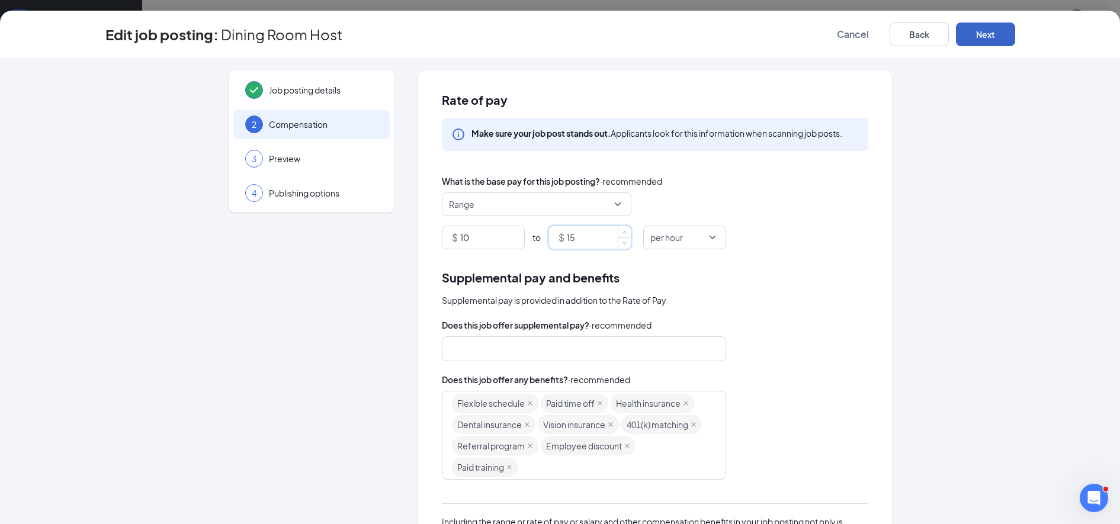
click at [974, 39] on button "Next" at bounding box center [985, 35] width 59 height 24
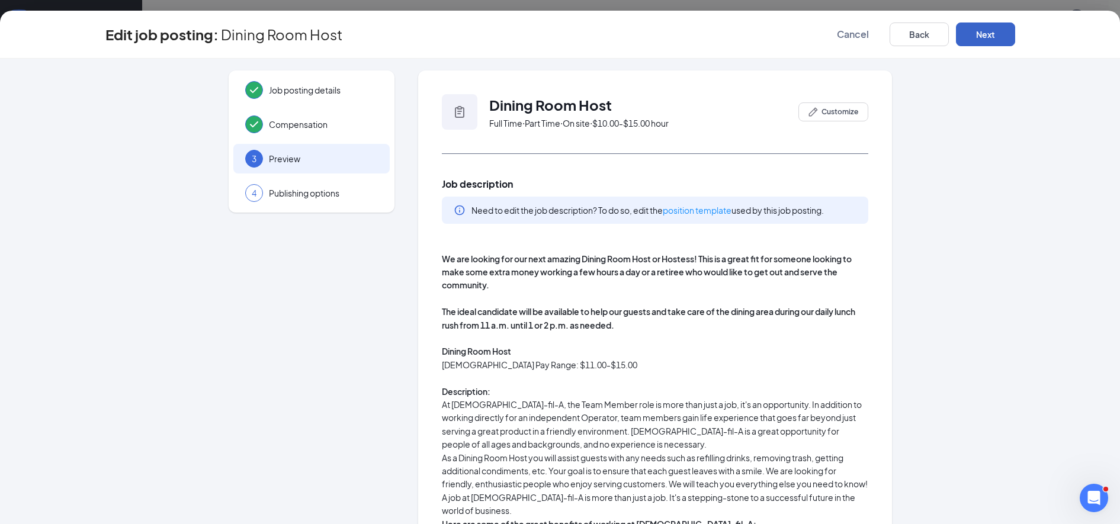
click at [574, 374] on p at bounding box center [655, 377] width 427 height 13
click at [578, 371] on p "Part-Time Employee Pay Range: $11.00-$15.00" at bounding box center [655, 364] width 427 height 13
click at [813, 118] on button "Customize" at bounding box center [834, 111] width 70 height 19
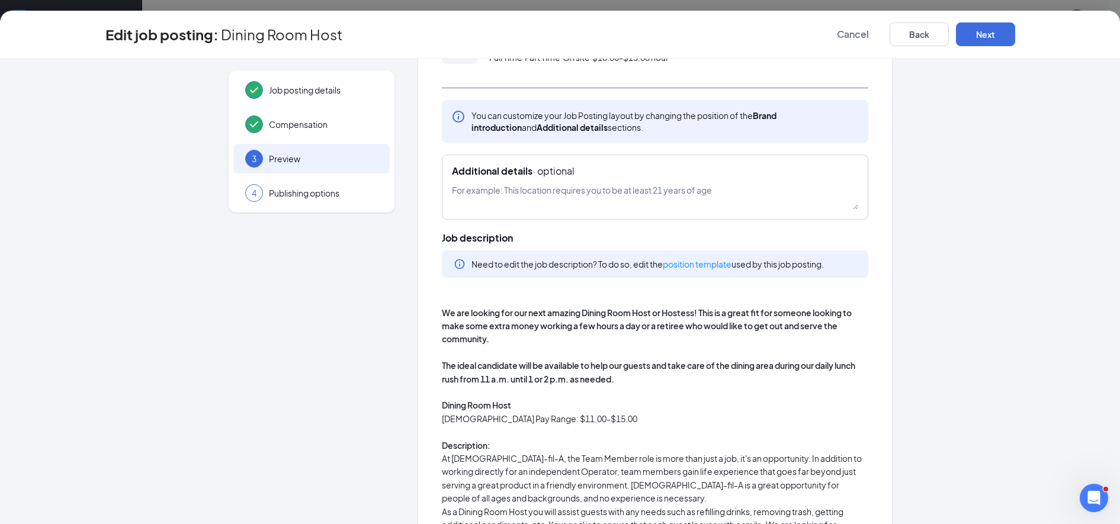
scroll to position [67, 0]
click at [573, 421] on p "Part-Time Employee Pay Range: $11.00-$15.00" at bounding box center [655, 417] width 427 height 13
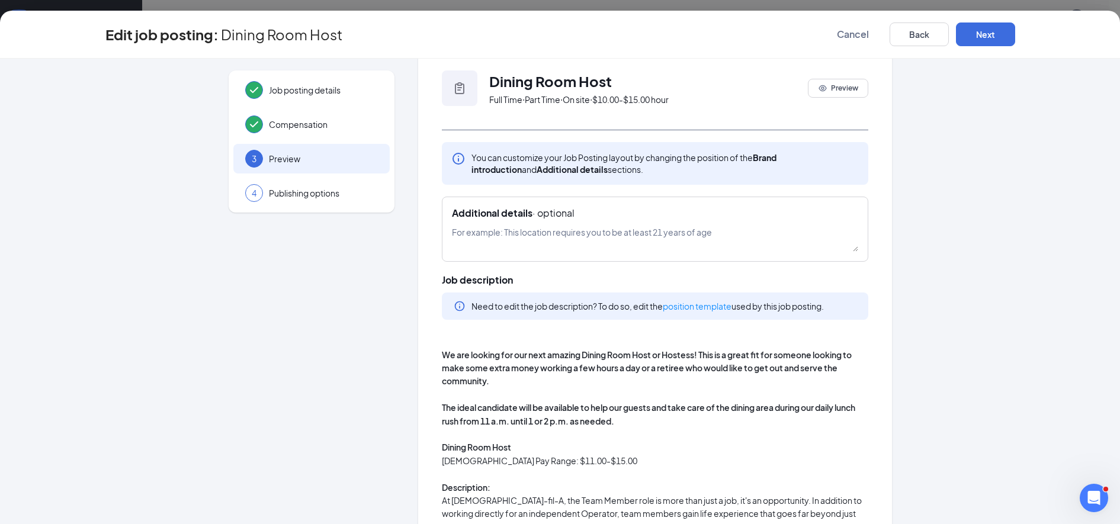
scroll to position [0, 0]
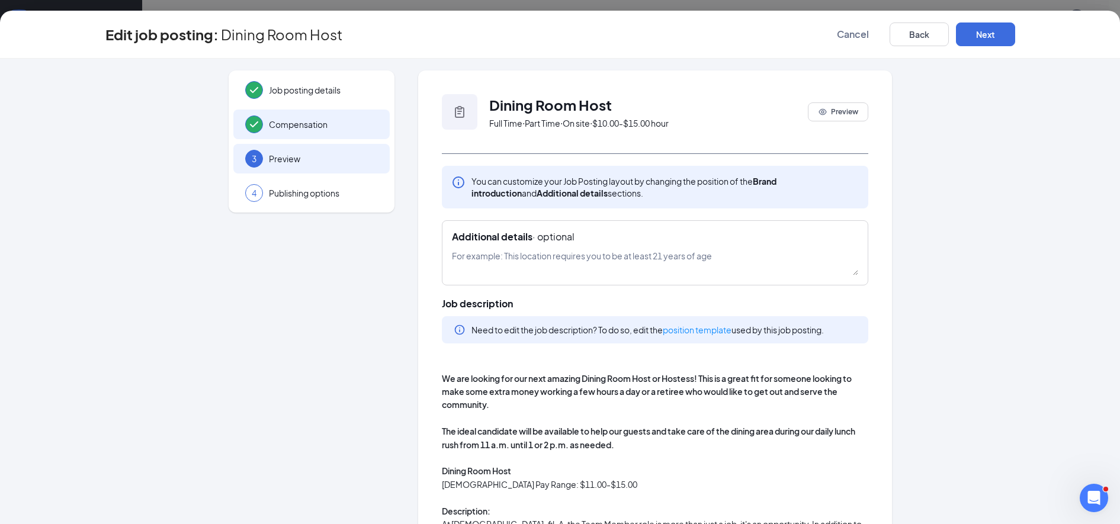
click at [280, 127] on span "Compensation" at bounding box center [323, 124] width 109 height 12
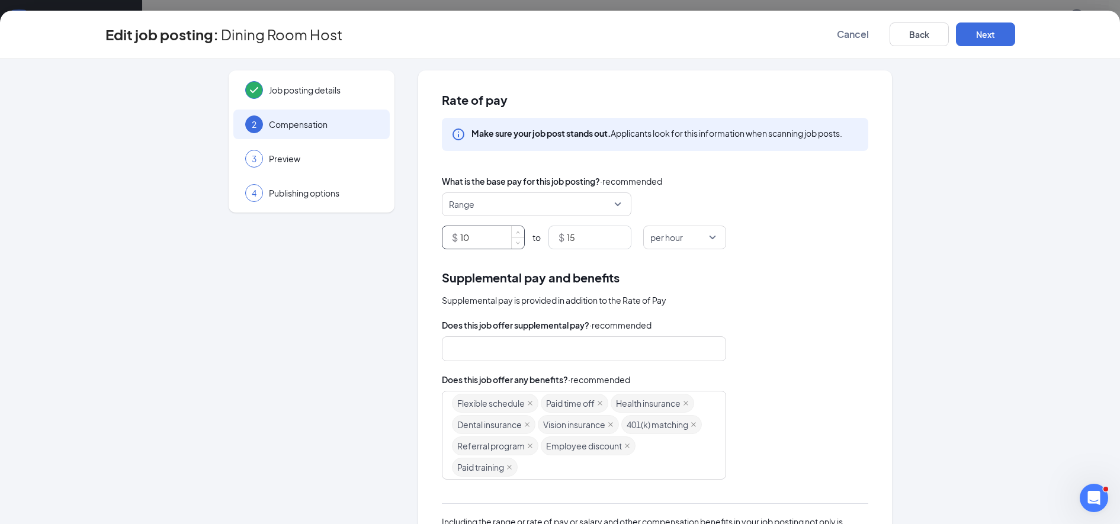
click at [473, 242] on input "10" at bounding box center [492, 237] width 64 height 23
type input "11"
click at [826, 260] on div "Rate of pay Make sure your job post stands out. Applicants look for this inform…" at bounding box center [655, 369] width 474 height 599
click at [979, 42] on button "Next" at bounding box center [985, 35] width 59 height 24
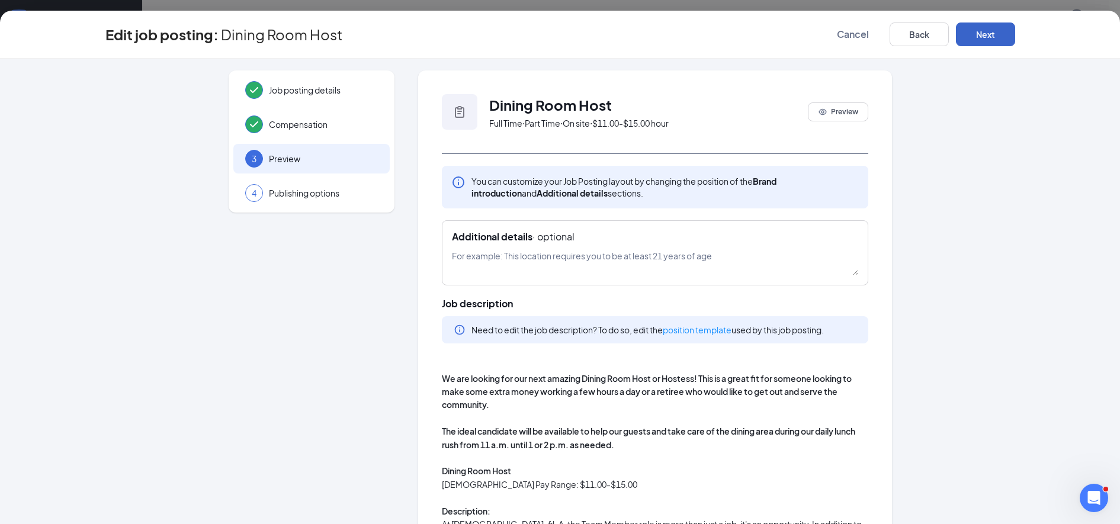
click at [976, 35] on button "Next" at bounding box center [985, 35] width 59 height 24
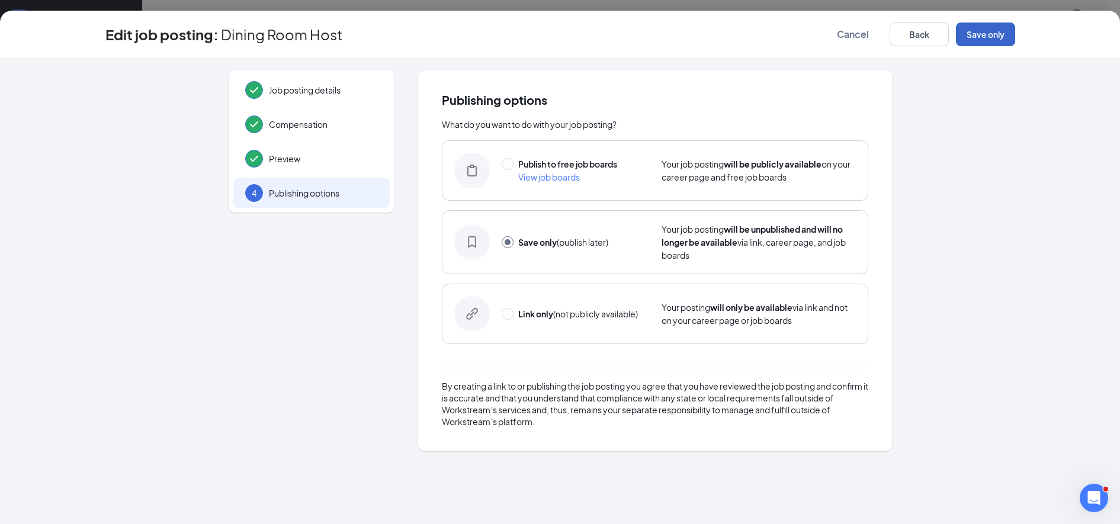
click at [969, 33] on button "Save only" at bounding box center [985, 35] width 59 height 24
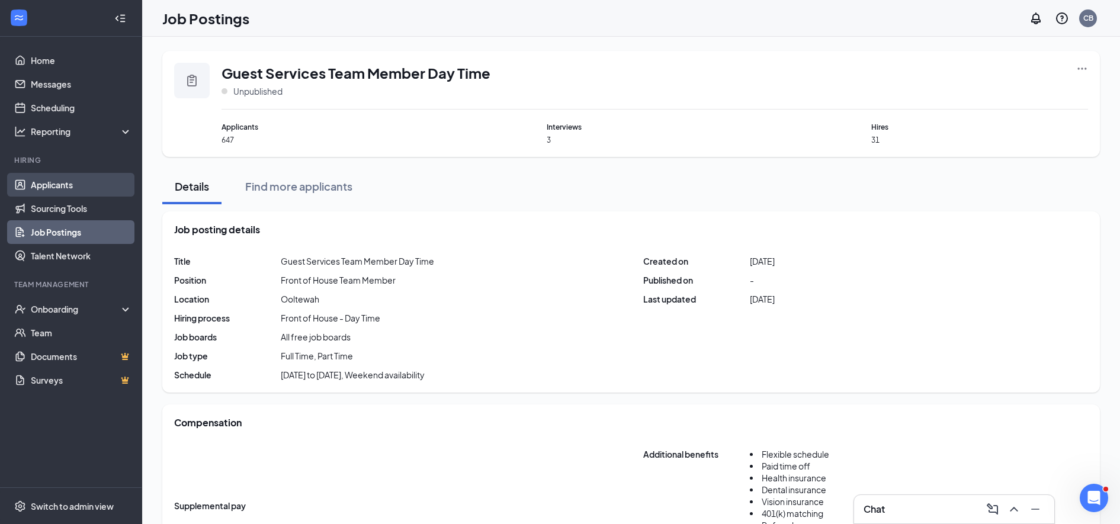
click at [50, 186] on link "Applicants" at bounding box center [81, 185] width 101 height 24
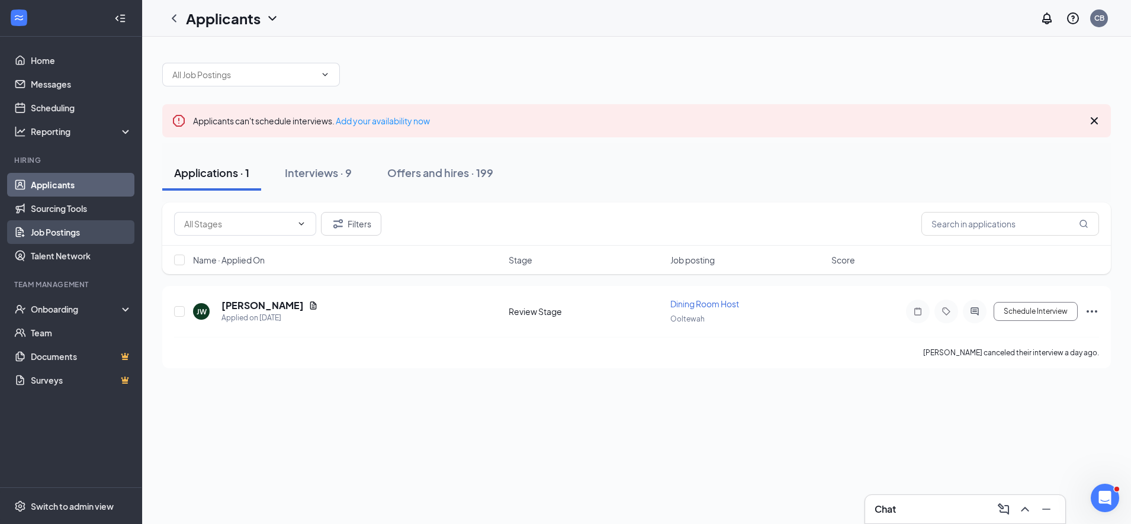
click at [46, 239] on link "Job Postings" at bounding box center [81, 232] width 101 height 24
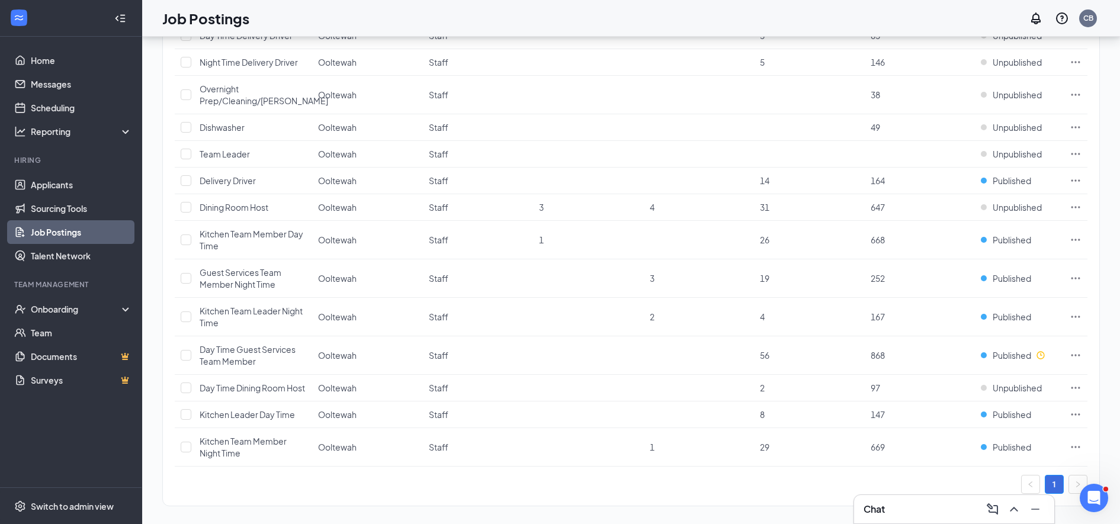
scroll to position [164, 0]
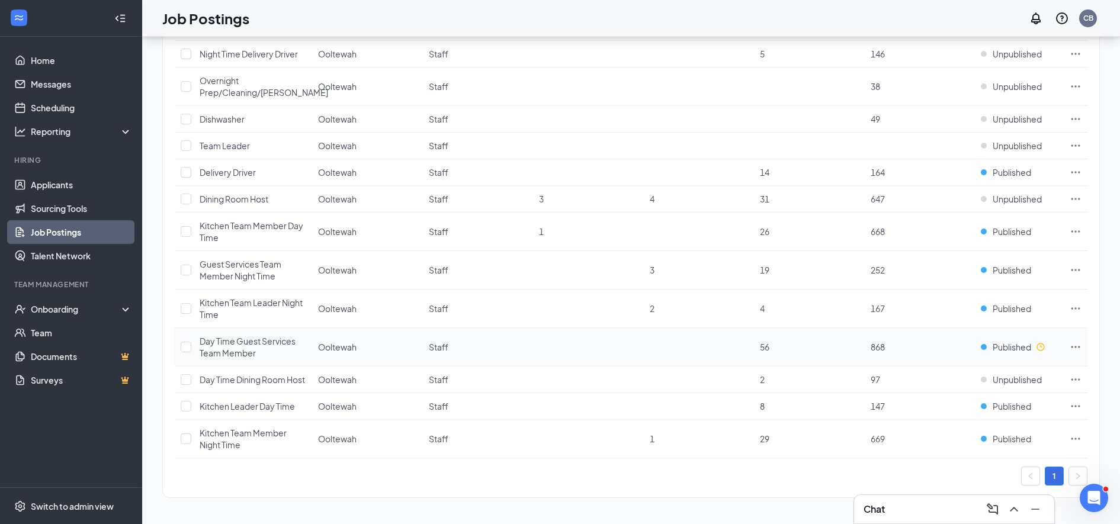
click at [1040, 342] on icon "Clock" at bounding box center [1040, 346] width 9 height 9
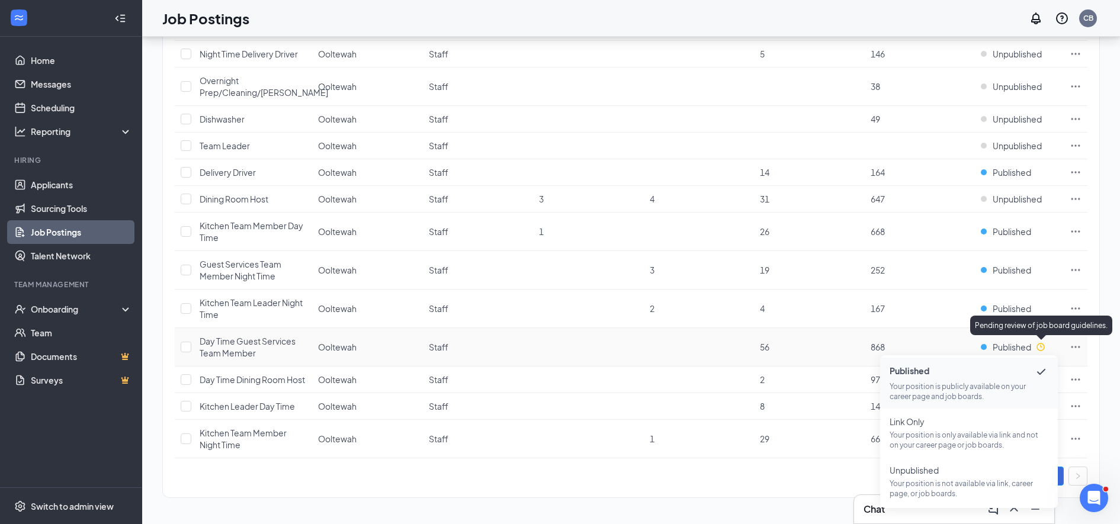
click at [307, 480] on div "1" at bounding box center [631, 476] width 913 height 19
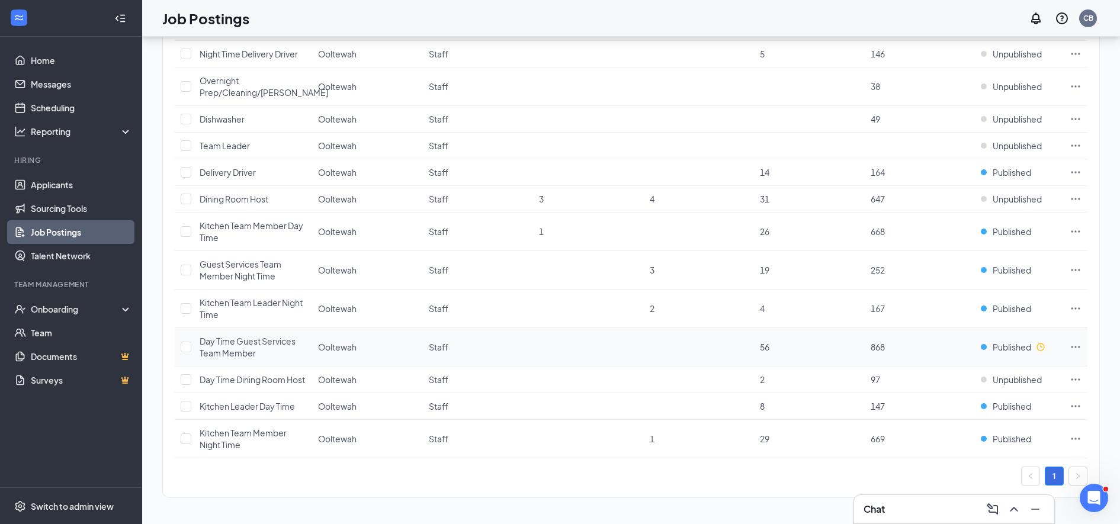
click at [225, 336] on span "Day Time Guest Services Team Member" at bounding box center [248, 347] width 96 height 23
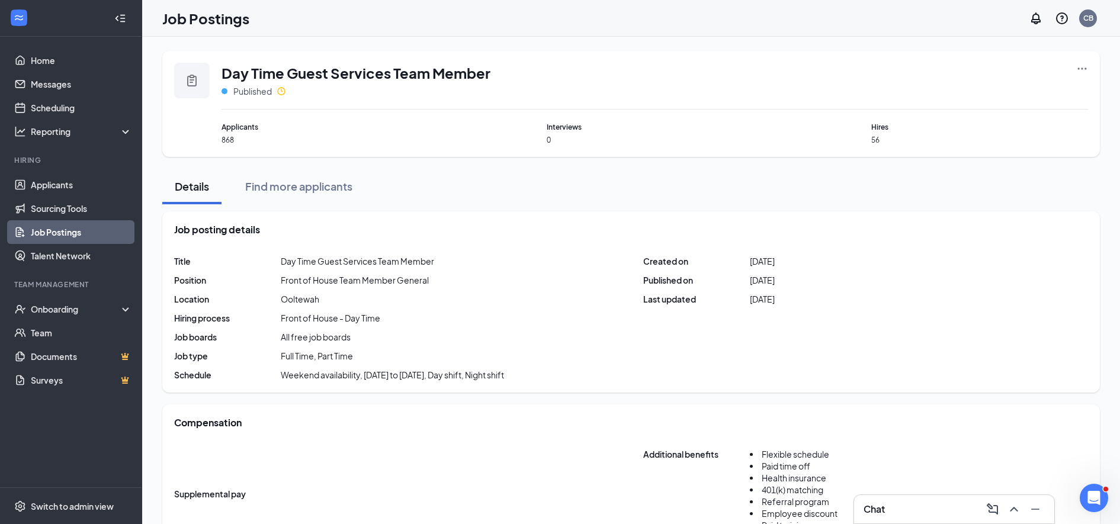
click at [1078, 66] on icon "Ellipses" at bounding box center [1082, 69] width 12 height 12
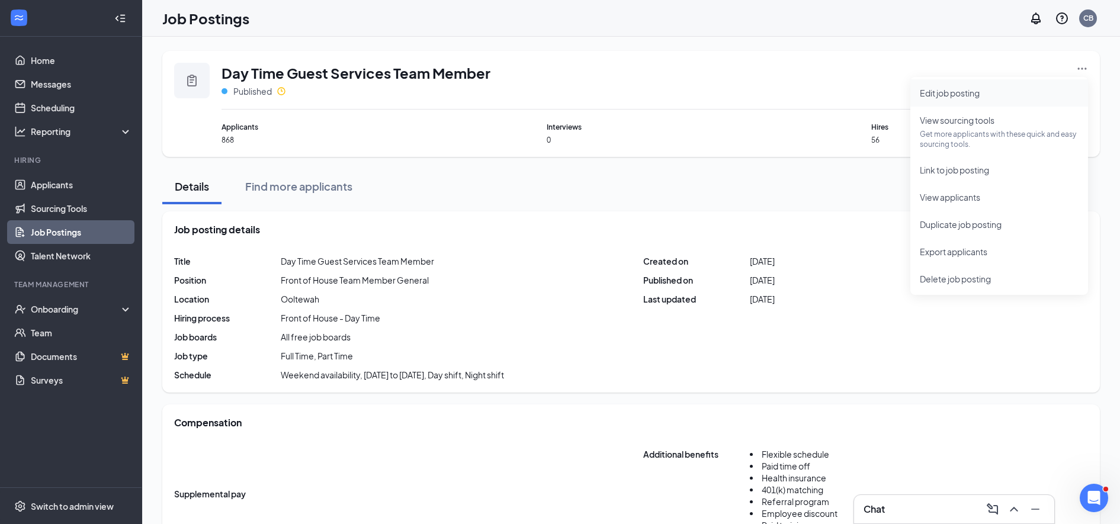
click at [934, 91] on span "Edit job posting" at bounding box center [950, 93] width 60 height 11
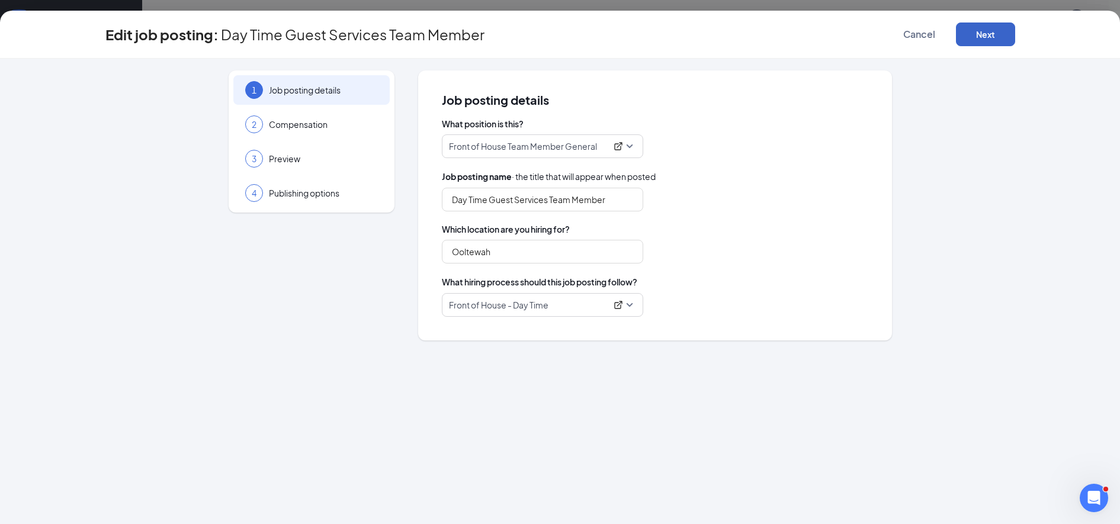
click at [974, 36] on button "Next" at bounding box center [985, 35] width 59 height 24
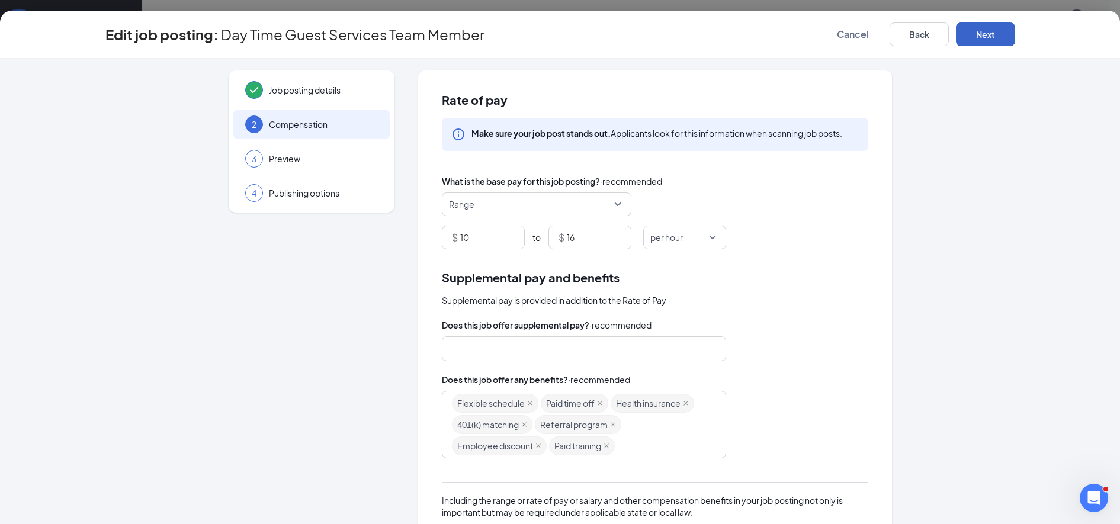
click at [986, 46] on button "Next" at bounding box center [985, 35] width 59 height 24
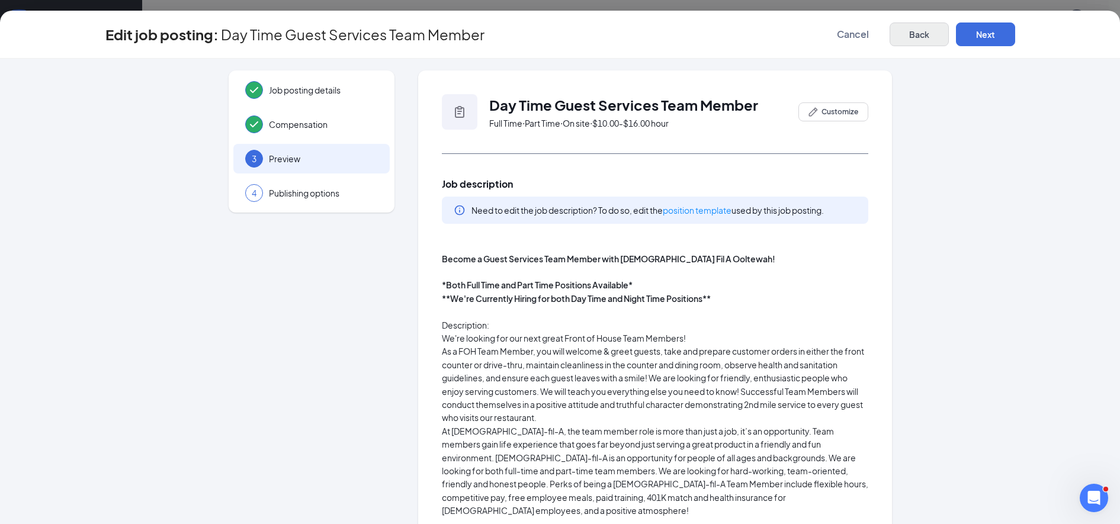
click at [902, 39] on button "Back" at bounding box center [919, 35] width 59 height 24
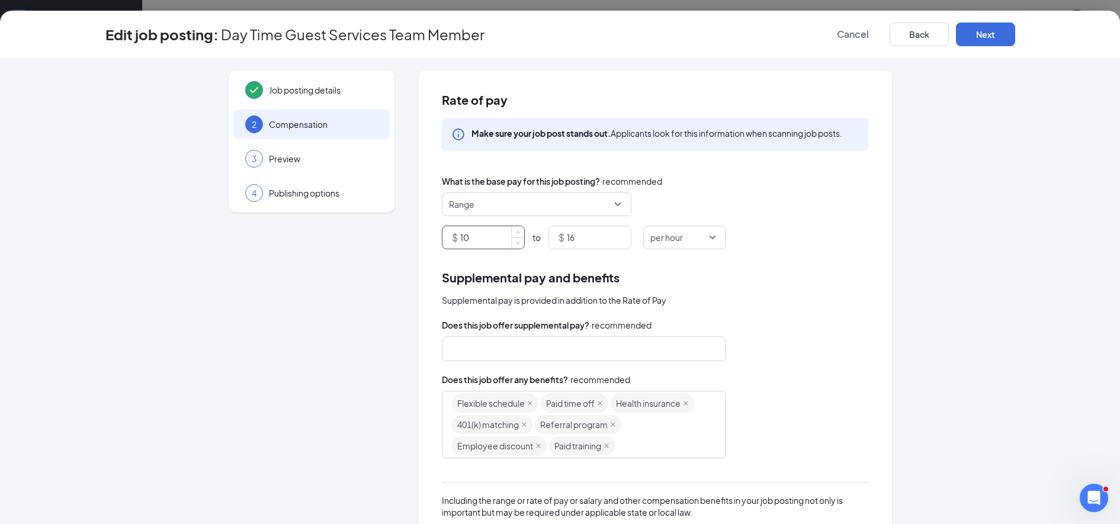
click at [471, 238] on input "10" at bounding box center [492, 237] width 64 height 23
type input "1"
type input "9"
click at [576, 242] on input "16" at bounding box center [599, 237] width 64 height 23
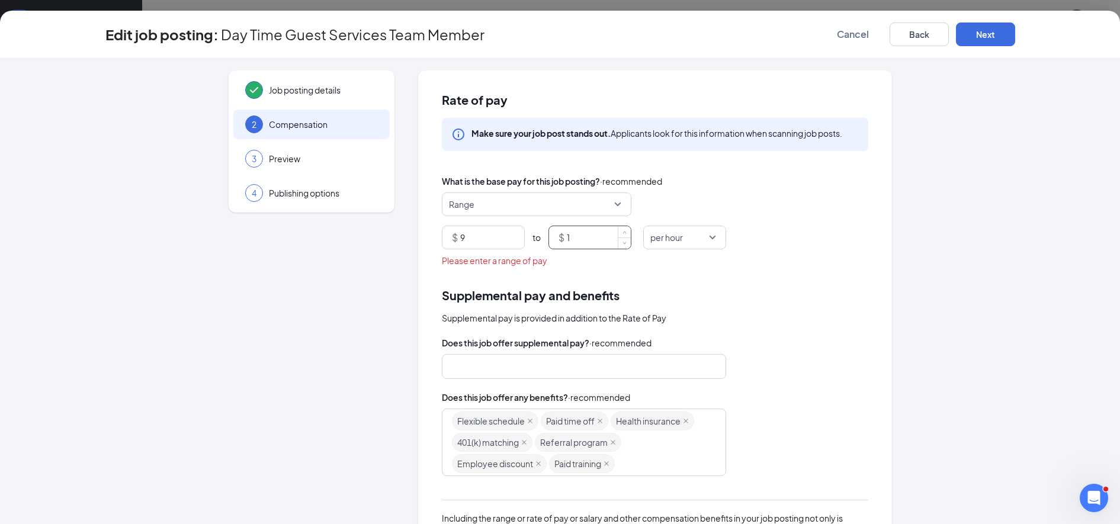
type input "17"
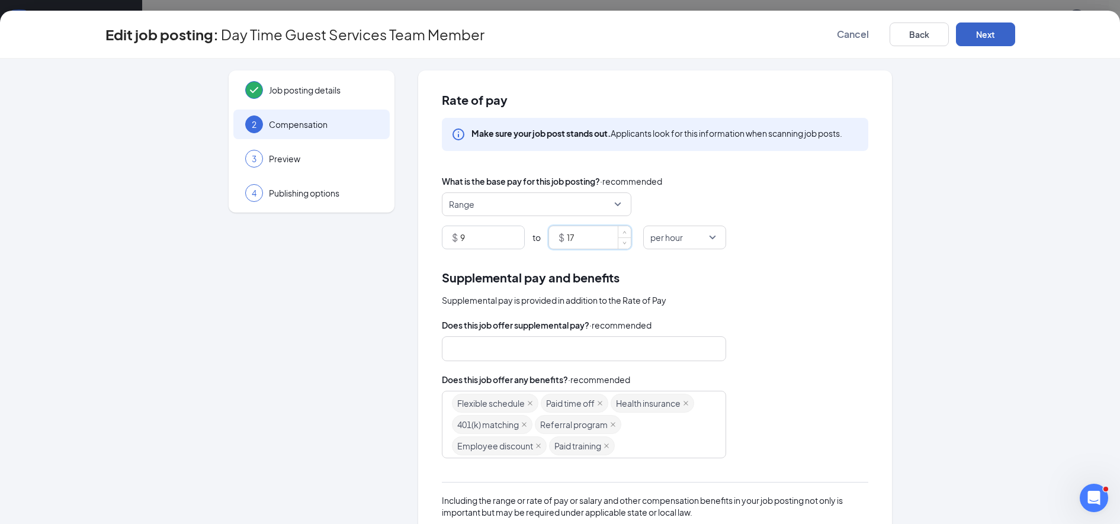
click at [974, 40] on button "Next" at bounding box center [985, 35] width 59 height 24
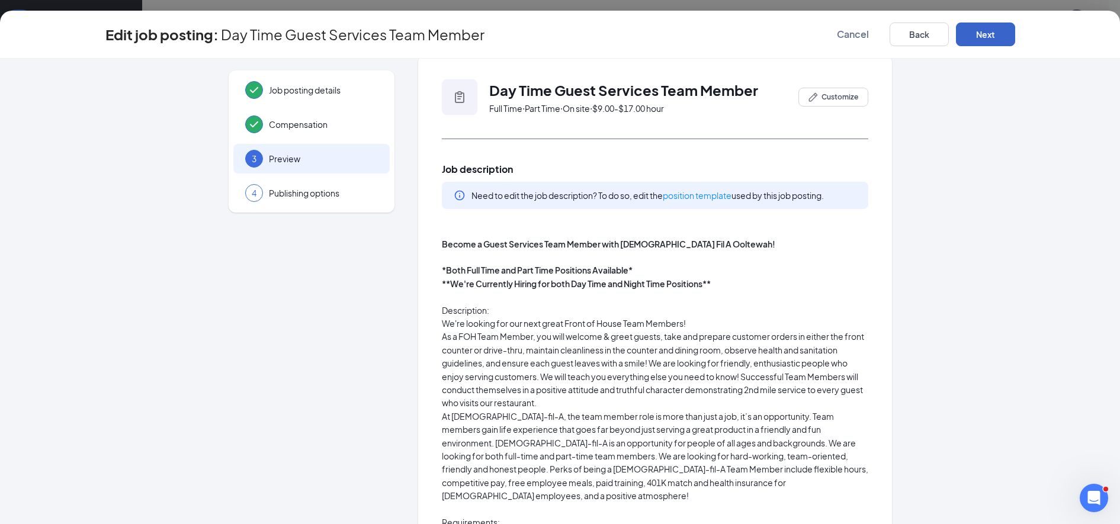
scroll to position [6, 0]
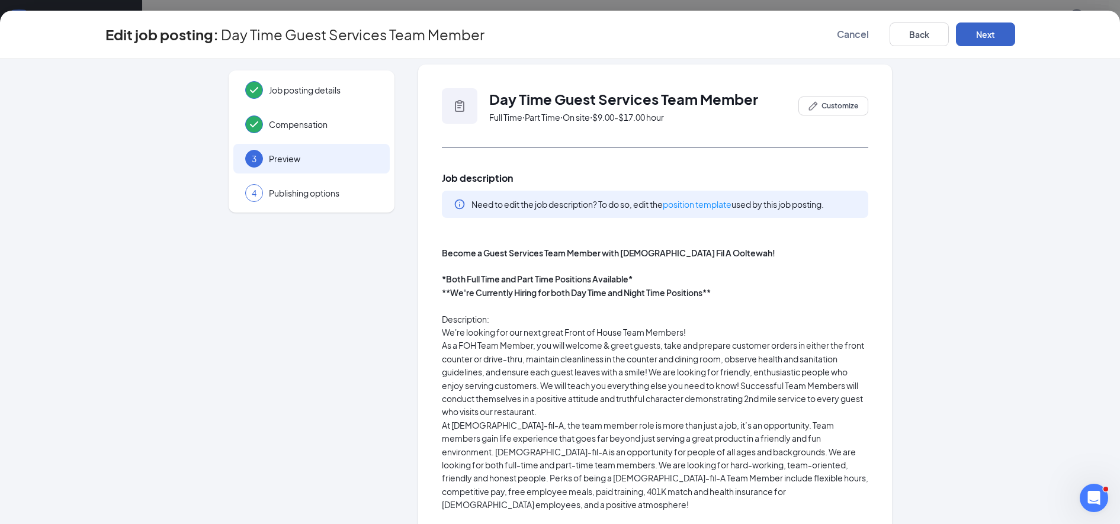
click at [976, 35] on button "Next" at bounding box center [985, 35] width 59 height 24
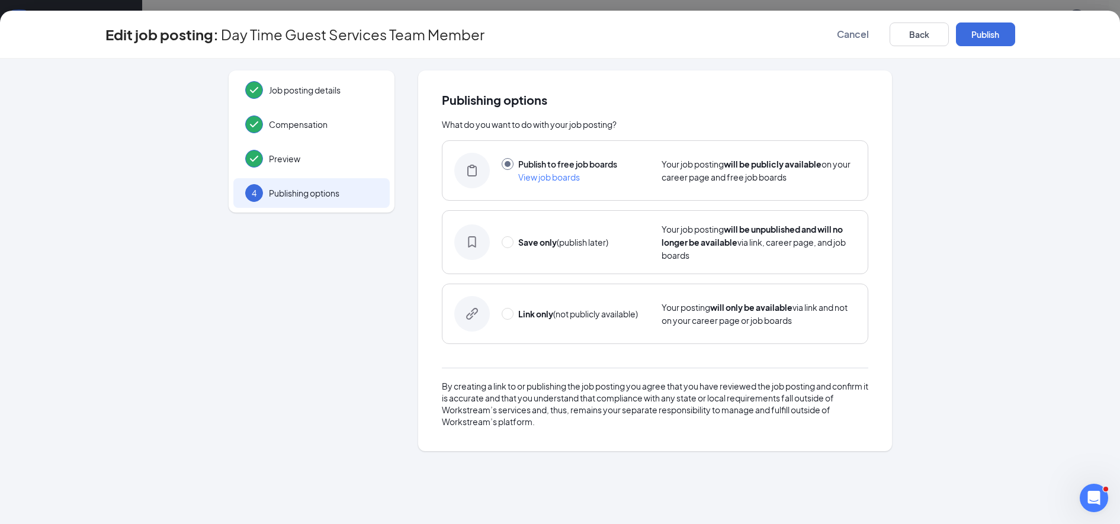
scroll to position [0, 0]
click at [977, 37] on button "Publish" at bounding box center [985, 35] width 59 height 24
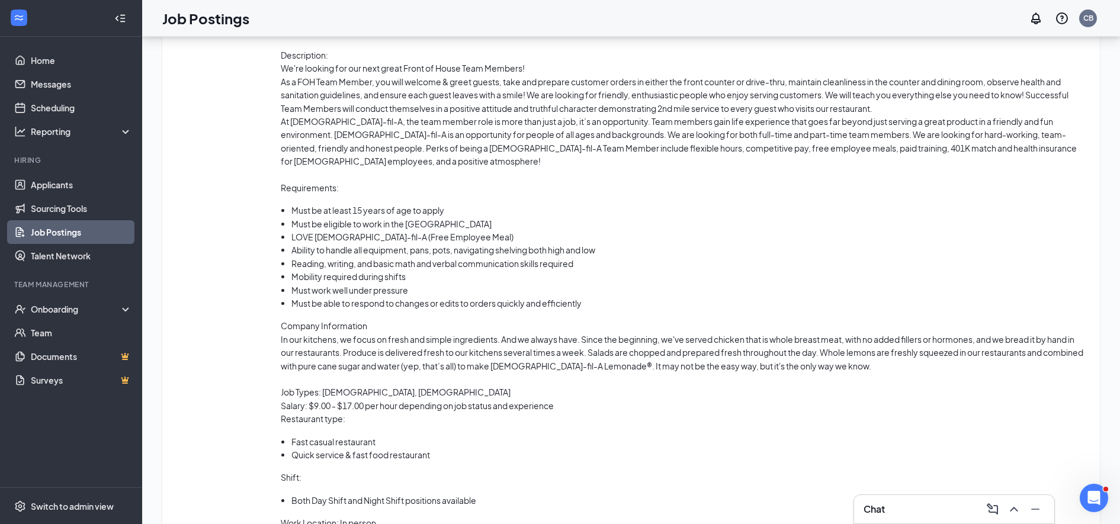
scroll to position [681, 0]
click at [49, 185] on link "Applicants" at bounding box center [81, 185] width 101 height 24
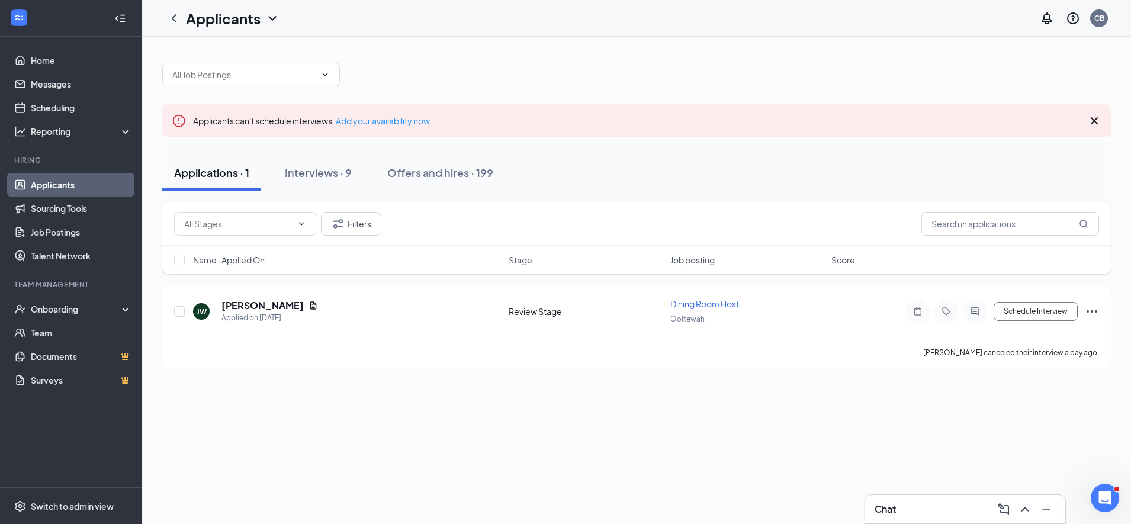
click at [1095, 122] on icon "Cross" at bounding box center [1095, 121] width 14 height 14
